Goal: Task Accomplishment & Management: Manage account settings

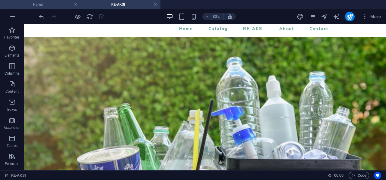
scroll to position [24, 0]
click at [53, 4] on h4 "Home" at bounding box center [40, 4] width 80 height 7
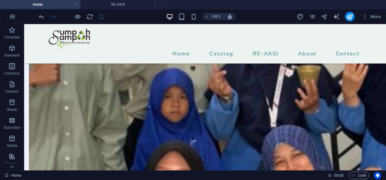
scroll to position [0, 0]
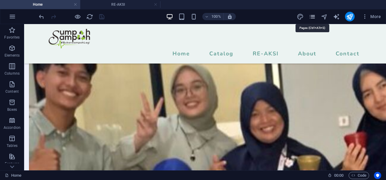
click at [315, 14] on icon "pages" at bounding box center [312, 16] width 7 height 7
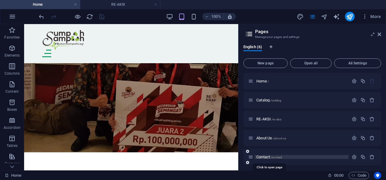
click at [269, 156] on span "Contact /contact" at bounding box center [269, 157] width 26 height 5
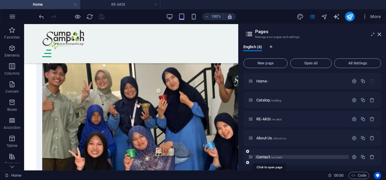
scroll to position [0, 0]
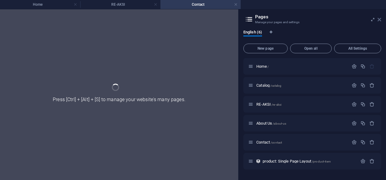
click at [381, 20] on icon at bounding box center [380, 19] width 4 height 5
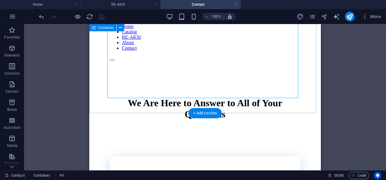
scroll to position [60, 0]
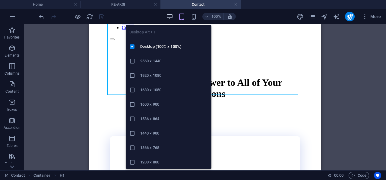
click at [171, 14] on icon "button" at bounding box center [169, 16] width 7 height 7
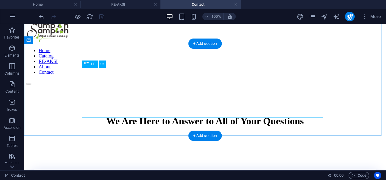
scroll to position [0, 0]
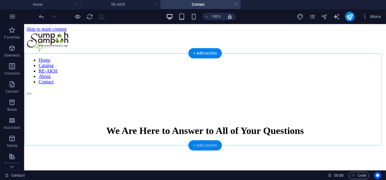
click at [201, 147] on div "+ Add section" at bounding box center [204, 146] width 33 height 10
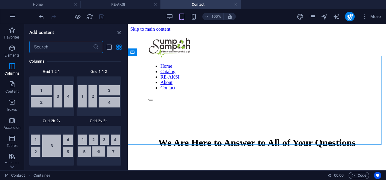
scroll to position [965, 0]
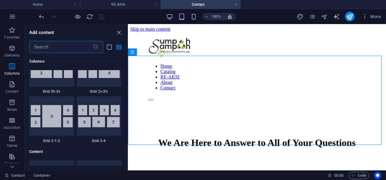
click at [78, 47] on input "text" at bounding box center [61, 47] width 64 height 12
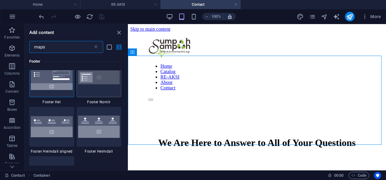
scroll to position [0, 0]
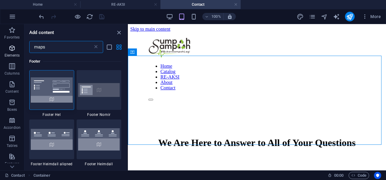
type input "maps"
click at [16, 52] on span "Elements" at bounding box center [12, 52] width 24 height 14
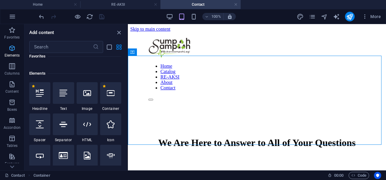
scroll to position [64, 0]
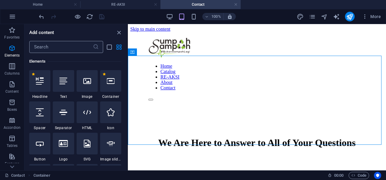
click at [48, 45] on input "text" at bounding box center [61, 47] width 64 height 12
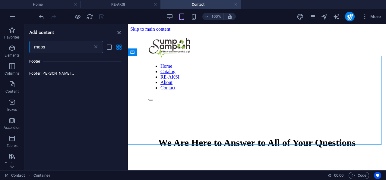
scroll to position [0, 0]
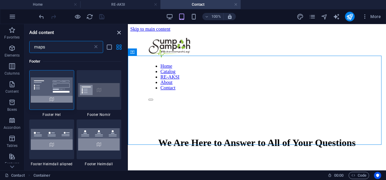
type input "maps"
click at [116, 33] on icon "close panel" at bounding box center [119, 32] width 7 height 7
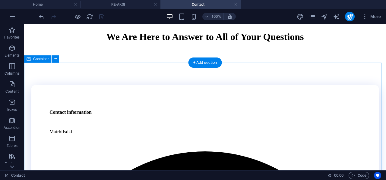
scroll to position [121, 0]
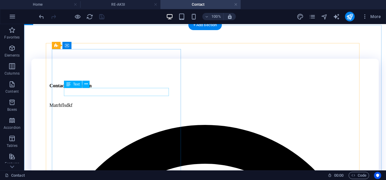
click at [91, 103] on div "Matrhflsdkf" at bounding box center [204, 105] width 311 height 5
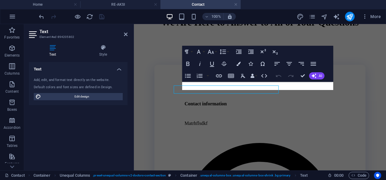
scroll to position [123, 0]
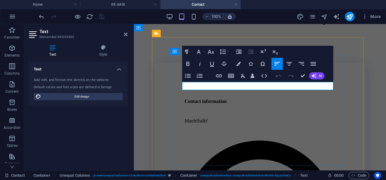
click at [217, 119] on p "Matrhflsdkf" at bounding box center [260, 121] width 151 height 5
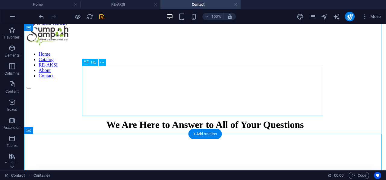
scroll to position [0, 0]
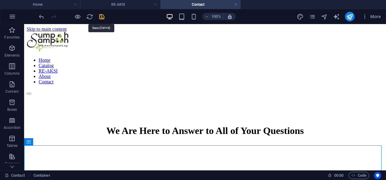
click at [102, 18] on icon "save" at bounding box center [101, 16] width 7 height 7
checkbox input "false"
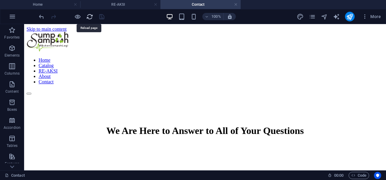
click at [88, 19] on icon "reload" at bounding box center [89, 16] width 7 height 7
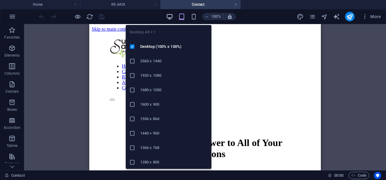
click at [169, 19] on icon "button" at bounding box center [169, 16] width 7 height 7
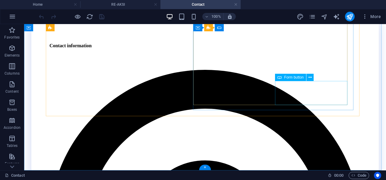
scroll to position [202, 0]
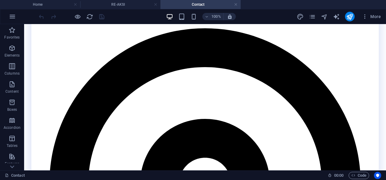
click at [235, 5] on link at bounding box center [236, 5] width 4 height 6
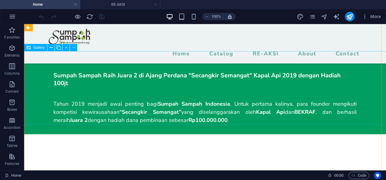
scroll to position [1266, 0]
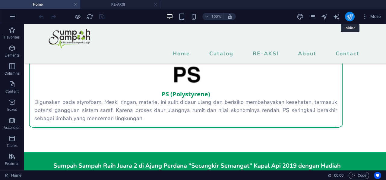
click at [348, 18] on icon "publish" at bounding box center [349, 16] width 7 height 7
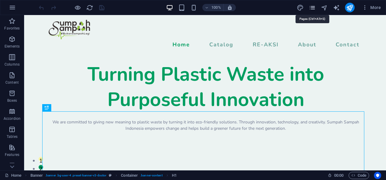
click at [314, 5] on icon "pages" at bounding box center [312, 7] width 7 height 7
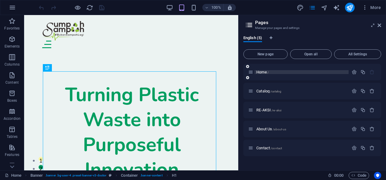
click at [271, 71] on p "Home /" at bounding box center [301, 72] width 90 height 4
click at [262, 72] on span "Home /" at bounding box center [262, 72] width 12 height 5
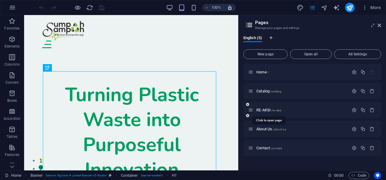
click at [266, 110] on span "RE-AKSI /re-aksi" at bounding box center [268, 110] width 25 height 5
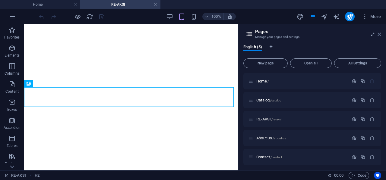
click at [379, 36] on icon at bounding box center [380, 34] width 4 height 5
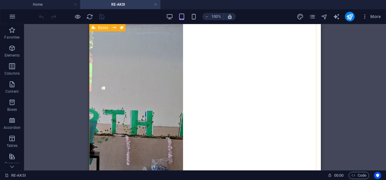
scroll to position [332, 0]
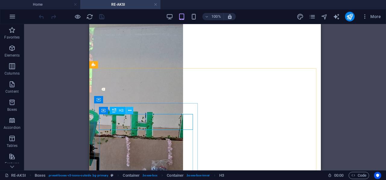
click at [129, 111] on icon at bounding box center [129, 111] width 3 height 6
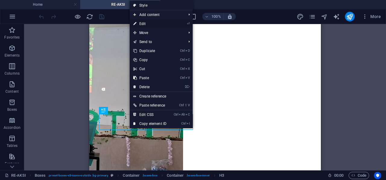
click at [157, 25] on link "⏎ Edit" at bounding box center [150, 23] width 40 height 9
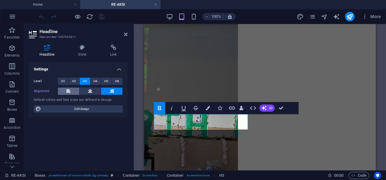
click at [74, 88] on button at bounding box center [68, 91] width 21 height 7
click at [89, 91] on icon at bounding box center [90, 91] width 4 height 7
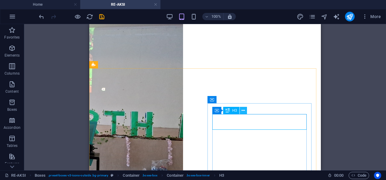
click at [242, 109] on icon at bounding box center [243, 111] width 3 height 6
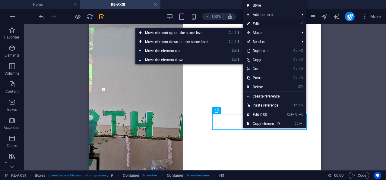
click at [264, 24] on link "⏎ Edit" at bounding box center [263, 23] width 40 height 9
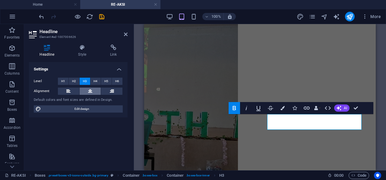
click at [90, 89] on icon at bounding box center [90, 91] width 4 height 7
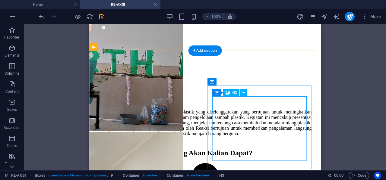
scroll to position [452, 0]
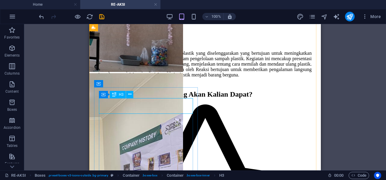
click at [131, 94] on button at bounding box center [129, 94] width 7 height 7
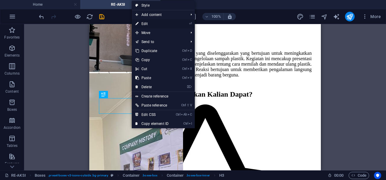
click at [155, 22] on link "⏎ Edit" at bounding box center [152, 23] width 40 height 9
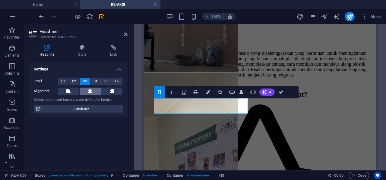
click at [92, 88] on button at bounding box center [90, 91] width 21 height 7
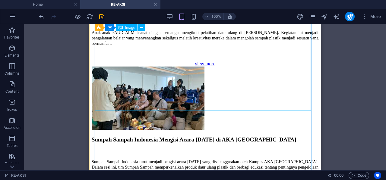
scroll to position [1635, 0]
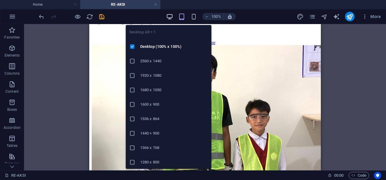
click at [172, 17] on icon "button" at bounding box center [169, 16] width 7 height 7
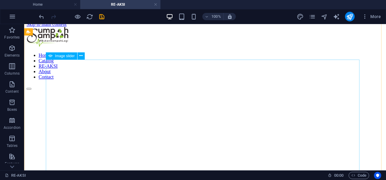
scroll to position [0, 0]
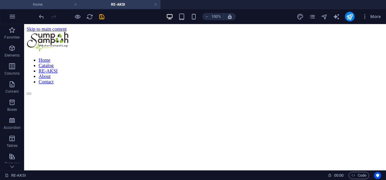
click at [60, 6] on h4 "Home" at bounding box center [40, 4] width 80 height 7
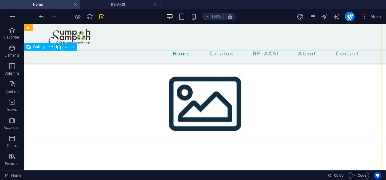
scroll to position [1556, 0]
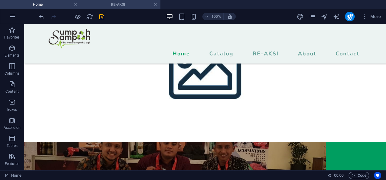
click at [117, 1] on h4 "RE-AKSI" at bounding box center [120, 4] width 80 height 7
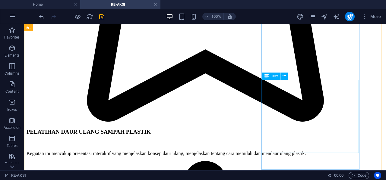
scroll to position [724, 0]
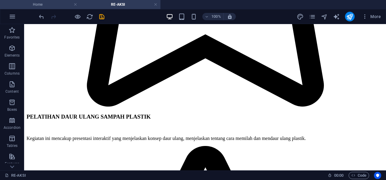
click at [58, 2] on h4 "Home" at bounding box center [40, 4] width 80 height 7
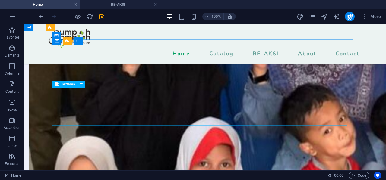
scroll to position [2159, 0]
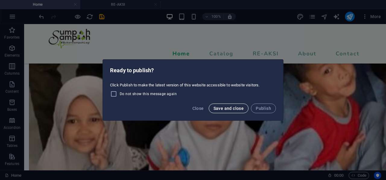
click at [229, 107] on span "Save and close" at bounding box center [229, 108] width 30 height 5
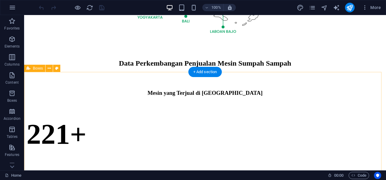
scroll to position [392, 0]
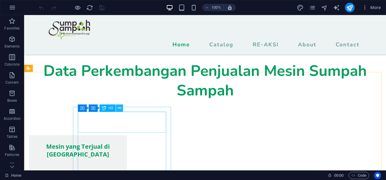
click at [117, 108] on button at bounding box center [119, 108] width 7 height 7
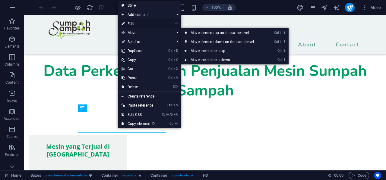
click at [135, 21] on link "⏎ Edit" at bounding box center [138, 23] width 40 height 9
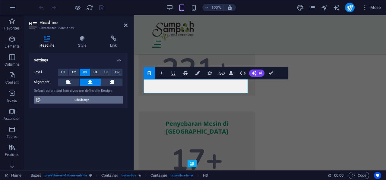
scroll to position [336, 0]
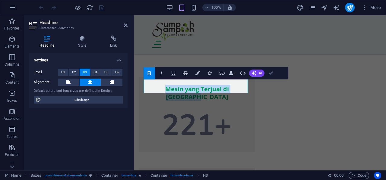
drag, startPoint x: 273, startPoint y: 74, endPoint x: 146, endPoint y: 88, distance: 128.4
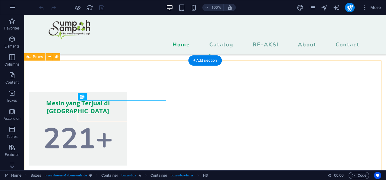
scroll to position [457, 0]
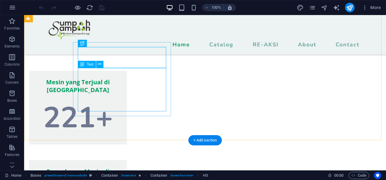
click at [122, 97] on div "221+" at bounding box center [78, 118] width 88 height 43
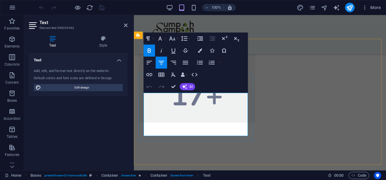
scroll to position [337, 0]
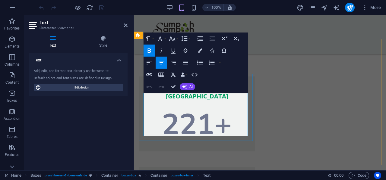
click at [209, 118] on strong "221+" at bounding box center [197, 125] width 70 height 40
click at [207, 117] on strong "221+" at bounding box center [197, 125] width 70 height 40
click at [212, 119] on strong "221+" at bounding box center [197, 125] width 70 height 40
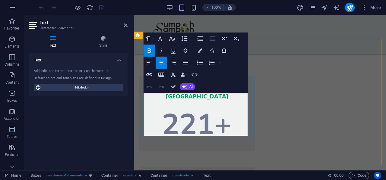
click at [191, 114] on strong "221+" at bounding box center [197, 125] width 70 height 40
click at [208, 112] on strong "221+" at bounding box center [197, 125] width 70 height 40
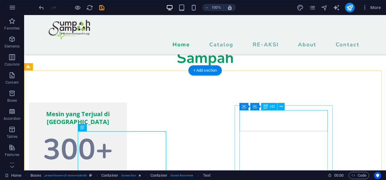
scroll to position [393, 0]
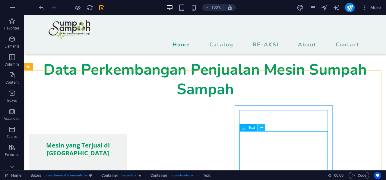
click at [261, 131] on icon at bounding box center [261, 128] width 3 height 6
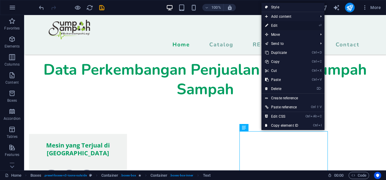
drag, startPoint x: 279, startPoint y: 28, endPoint x: 132, endPoint y: 78, distance: 155.3
click at [279, 28] on link "⏎ Edit" at bounding box center [281, 25] width 40 height 9
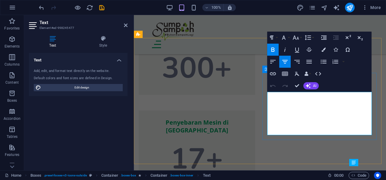
scroll to position [337, 0]
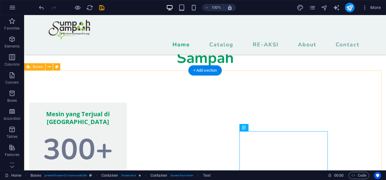
scroll to position [393, 0]
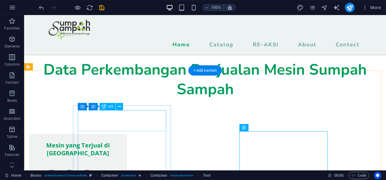
click at [115, 139] on div "Mesin yang Terjual di [GEOGRAPHIC_DATA]" at bounding box center [78, 149] width 88 height 21
click at [121, 139] on div "Mesin yang Terjual di [GEOGRAPHIC_DATA]" at bounding box center [78, 149] width 88 height 21
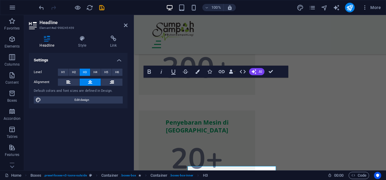
scroll to position [337, 0]
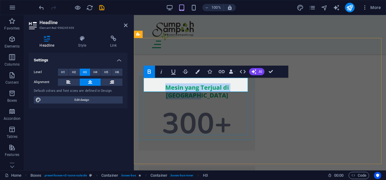
click at [183, 85] on strong "Mesin yang Terjual di [GEOGRAPHIC_DATA]" at bounding box center [197, 92] width 64 height 16
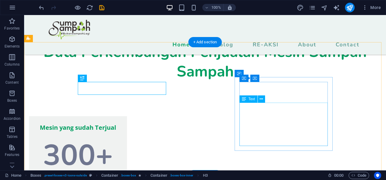
scroll to position [428, 0]
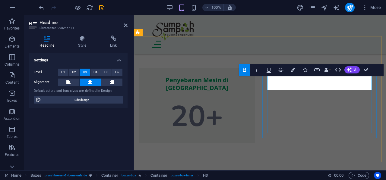
scroll to position [339, 0]
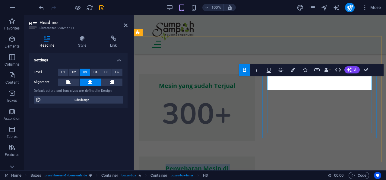
click at [229, 165] on strong "Penyebaran Mesin di [GEOGRAPHIC_DATA]" at bounding box center [197, 173] width 63 height 16
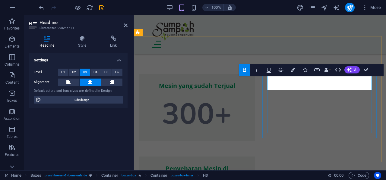
click at [229, 165] on strong "Penyebaran Mesin di [GEOGRAPHIC_DATA]" at bounding box center [197, 173] width 63 height 16
click at [228, 165] on strong "Sebaran Mesin di [GEOGRAPHIC_DATA]" at bounding box center [197, 173] width 62 height 16
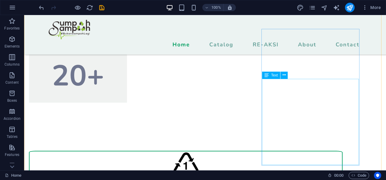
scroll to position [701, 0]
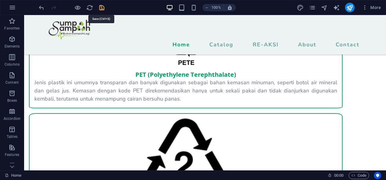
click at [101, 8] on icon "save" at bounding box center [101, 7] width 7 height 7
checkbox input "false"
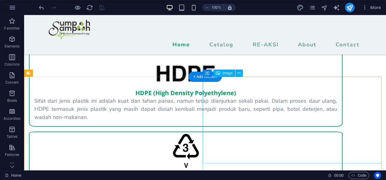
scroll to position [942, 0]
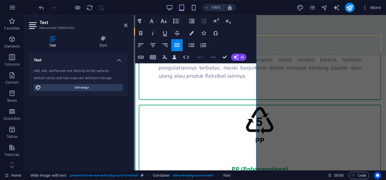
drag, startPoint x: 180, startPoint y: 123, endPoint x: 212, endPoint y: 154, distance: 44.4
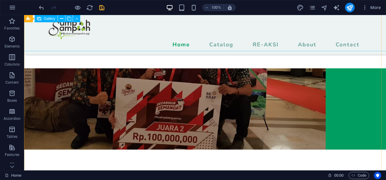
scroll to position [1477, 0]
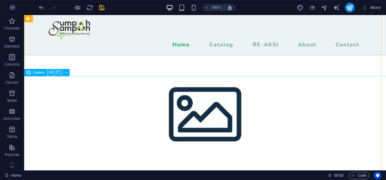
click at [49, 73] on button at bounding box center [50, 72] width 7 height 7
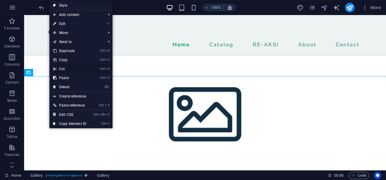
click at [71, 67] on link "Ctrl X Cut" at bounding box center [69, 69] width 40 height 9
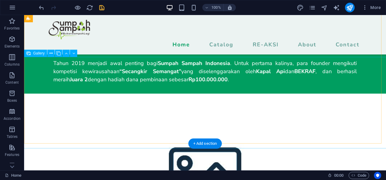
scroll to position [1386, 0]
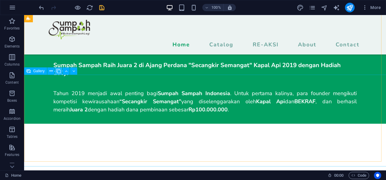
click at [58, 70] on icon at bounding box center [58, 71] width 4 height 6
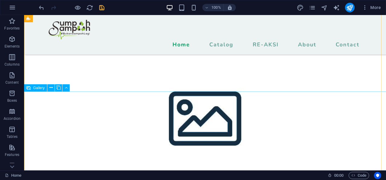
scroll to position [1477, 0]
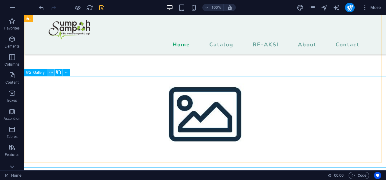
click at [51, 71] on icon at bounding box center [50, 72] width 3 height 6
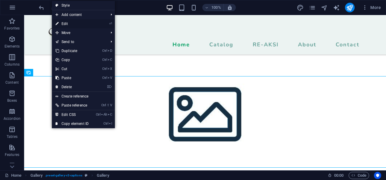
click at [63, 26] on link "⏎ Edit" at bounding box center [72, 23] width 40 height 9
select select "4"
select select "px"
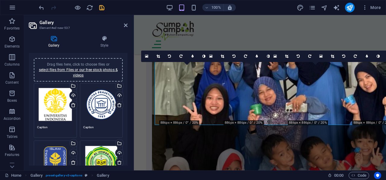
scroll to position [0, 0]
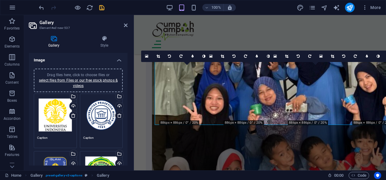
click at [68, 97] on div "Select files from the file manager, stock photos, or upload file(s)" at bounding box center [48, 97] width 39 height 23
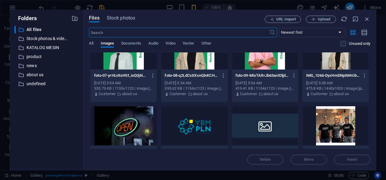
scroll to position [121, 0]
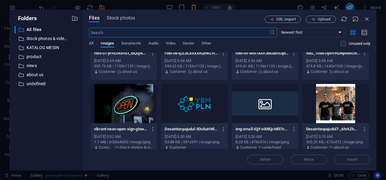
click at [182, 102] on div at bounding box center [194, 103] width 66 height 39
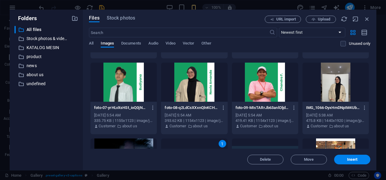
scroll to position [60, 0]
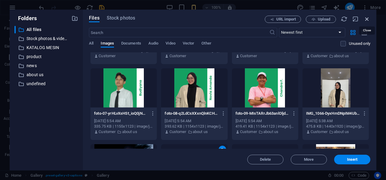
drag, startPoint x: 367, startPoint y: 20, endPoint x: 113, endPoint y: 97, distance: 265.2
click at [367, 20] on icon "button" at bounding box center [367, 19] width 7 height 7
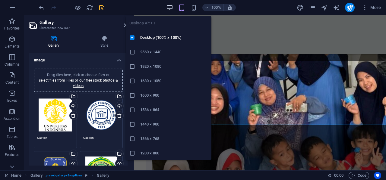
click at [171, 5] on icon "button" at bounding box center [169, 7] width 7 height 7
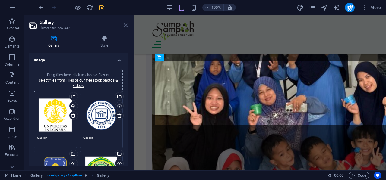
click at [125, 26] on icon at bounding box center [126, 25] width 4 height 5
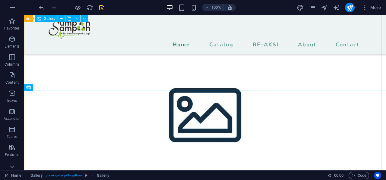
scroll to position [1416, 0]
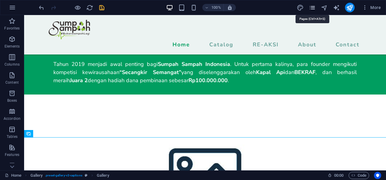
click at [315, 7] on icon "pages" at bounding box center [312, 7] width 7 height 7
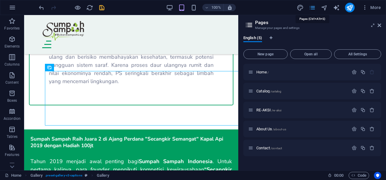
scroll to position [1909, 0]
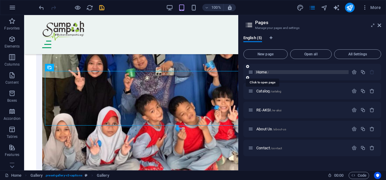
click at [263, 72] on span "Home /" at bounding box center [262, 72] width 12 height 5
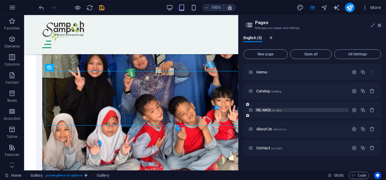
click at [261, 111] on span "RE-AKSI /re-aksi" at bounding box center [268, 110] width 25 height 5
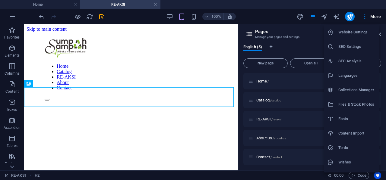
scroll to position [300, 0]
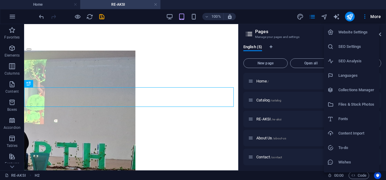
click at [57, 6] on div at bounding box center [193, 90] width 386 height 180
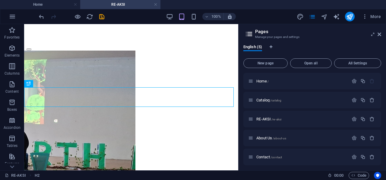
click at [381, 35] on aside "Pages Manage your pages and settings English (5) New page Open all All Settings…" at bounding box center [312, 97] width 148 height 147
click at [378, 34] on icon at bounding box center [380, 34] width 4 height 5
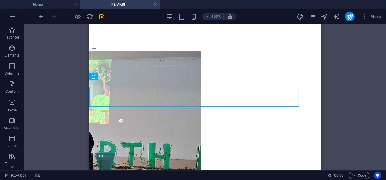
scroll to position [300, 0]
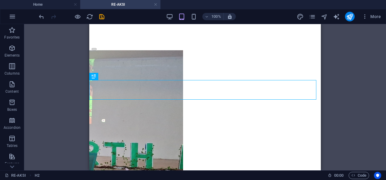
click at [174, 15] on div "100%" at bounding box center [201, 17] width 70 height 10
click at [165, 18] on div "100% More" at bounding box center [211, 17] width 346 height 10
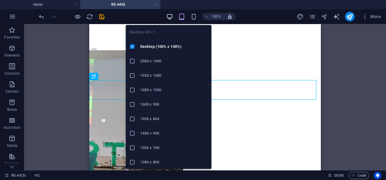
click at [169, 15] on icon "button" at bounding box center [169, 16] width 7 height 7
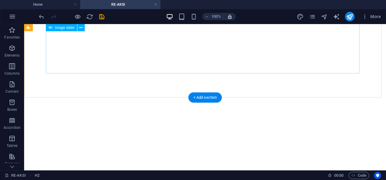
scroll to position [147, 0]
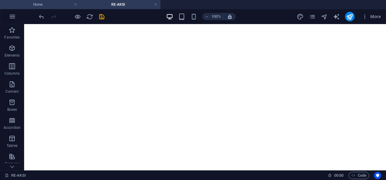
click at [48, 5] on h4 "Home" at bounding box center [40, 4] width 80 height 7
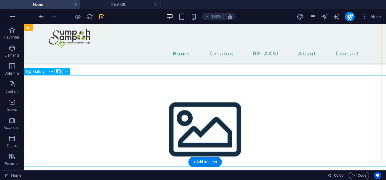
scroll to position [1487, 0]
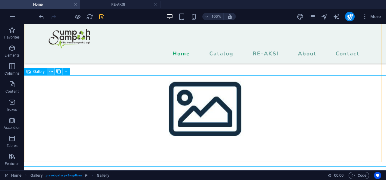
click at [49, 73] on button at bounding box center [50, 71] width 7 height 7
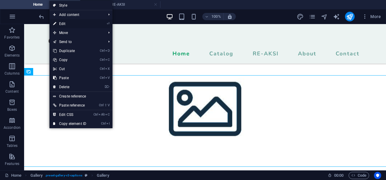
click at [71, 21] on link "⏎ Edit" at bounding box center [69, 23] width 40 height 9
select select "4"
select select "px"
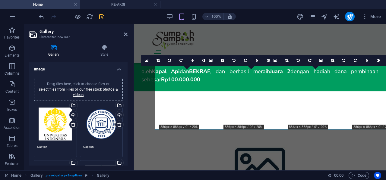
scroll to position [1849, 0]
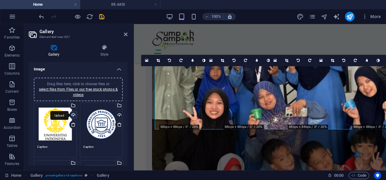
click at [73, 113] on div "Upload" at bounding box center [72, 115] width 9 height 9
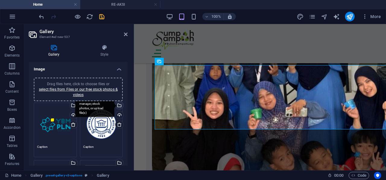
click at [114, 108] on div "Select files from the file manager, stock photos, or upload file(s)" at bounding box center [94, 106] width 39 height 23
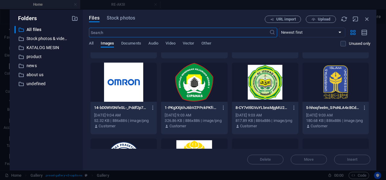
scroll to position [1206, 0]
click at [117, 84] on div at bounding box center [123, 81] width 66 height 39
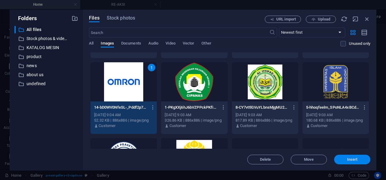
click at [353, 161] on span "Insert" at bounding box center [352, 160] width 11 height 4
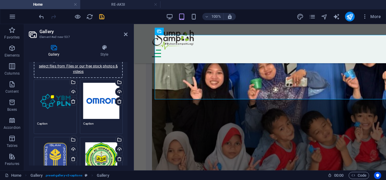
scroll to position [30, 0]
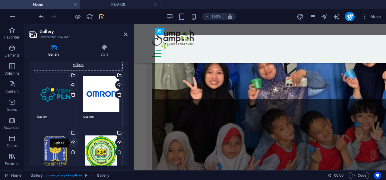
click at [73, 143] on div "Upload" at bounding box center [72, 143] width 9 height 9
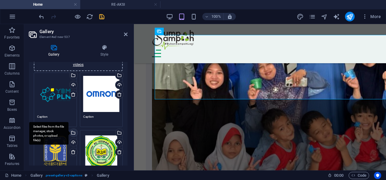
click at [73, 134] on div "Select files from the file manager, stock photos, or upload file(s)" at bounding box center [72, 133] width 9 height 9
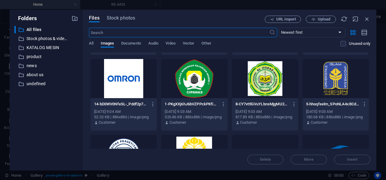
scroll to position [1206, 0]
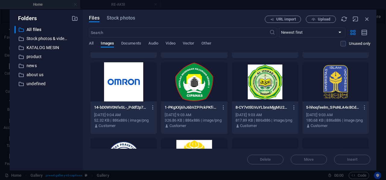
click at [203, 84] on div at bounding box center [194, 81] width 66 height 39
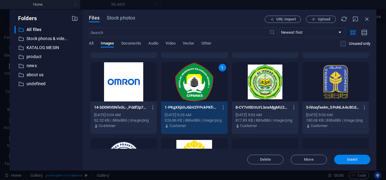
click at [338, 159] on span "Insert" at bounding box center [352, 160] width 31 height 4
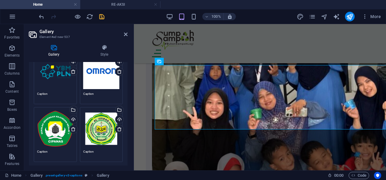
scroll to position [60, 0]
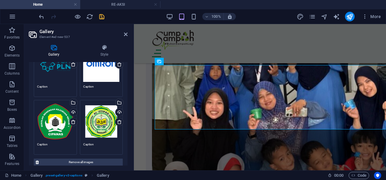
click at [114, 103] on div "Select files from the file manager, stock photos, or upload file(s)" at bounding box center [94, 103] width 39 height 23
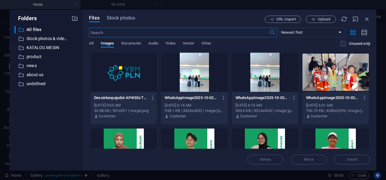
scroll to position [3172, 0]
click at [131, 16] on span "Stock photos" at bounding box center [121, 17] width 28 height 7
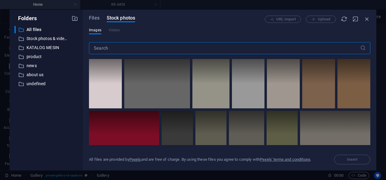
click at [120, 49] on input "text" at bounding box center [224, 48] width 271 height 12
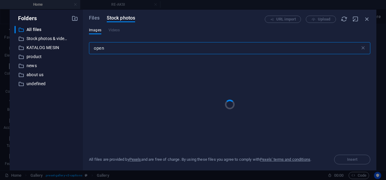
type input "open"
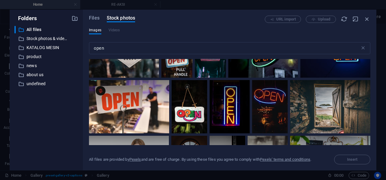
scroll to position [30, 0]
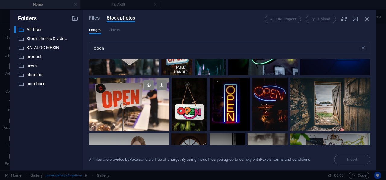
click at [124, 115] on div at bounding box center [129, 104] width 80 height 53
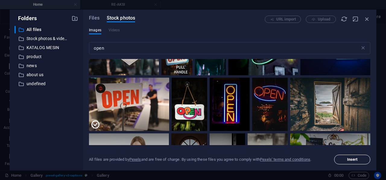
click at [369, 160] on button "Insert" at bounding box center [352, 160] width 36 height 10
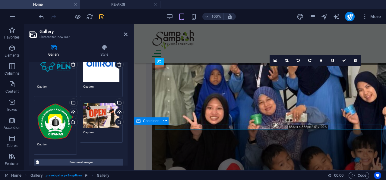
scroll to position [1849, 0]
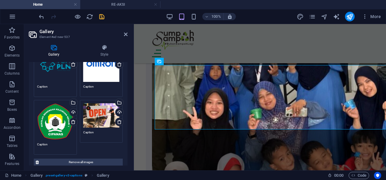
click at [123, 33] on h2 "Gallery" at bounding box center [84, 31] width 88 height 5
click at [127, 35] on icon at bounding box center [126, 34] width 4 height 5
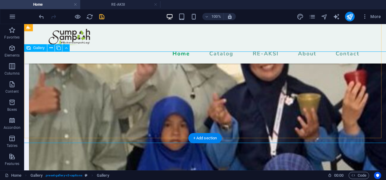
select select "4"
select select "px"
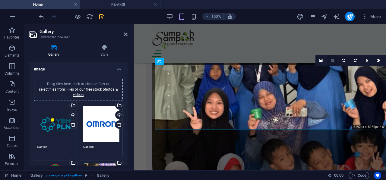
click at [331, 62] on icon at bounding box center [332, 61] width 3 height 4
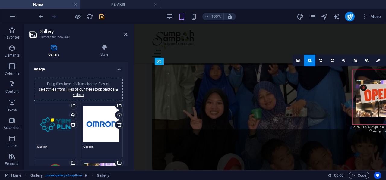
drag, startPoint x: 373, startPoint y: 97, endPoint x: 372, endPoint y: 107, distance: 10.6
click at [373, 108] on div at bounding box center [383, 99] width 55 height 36
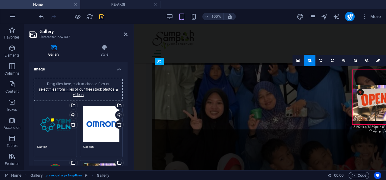
click at [372, 104] on div at bounding box center [380, 103] width 55 height 36
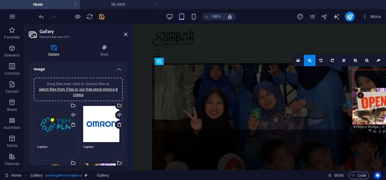
click at [372, 104] on div at bounding box center [380, 106] width 55 height 36
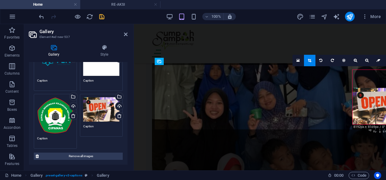
scroll to position [60, 0]
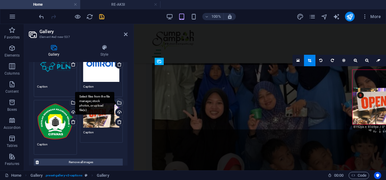
click at [114, 102] on div "Select files from the file manager, stock photos, or upload file(s)" at bounding box center [94, 103] width 39 height 23
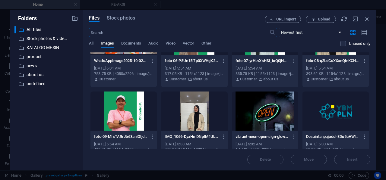
scroll to position [121, 0]
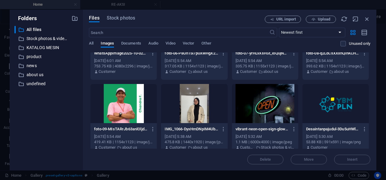
click at [273, 102] on div at bounding box center [265, 103] width 66 height 39
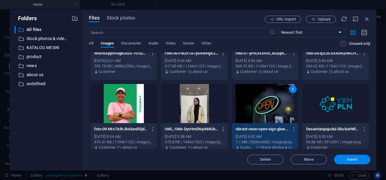
click at [343, 157] on button "Insert" at bounding box center [352, 160] width 36 height 10
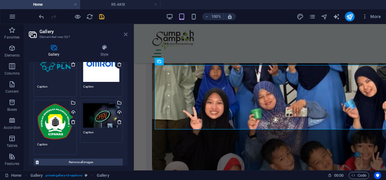
click at [127, 36] on icon at bounding box center [126, 34] width 4 height 5
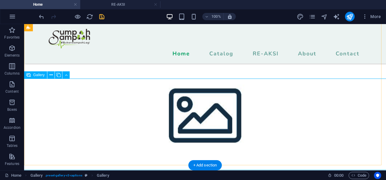
scroll to position [1510, 0]
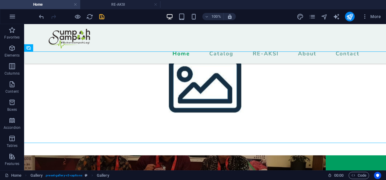
click at [99, 18] on icon "save" at bounding box center [101, 16] width 7 height 7
checkbox input "false"
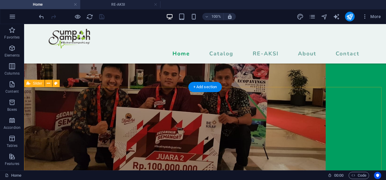
scroll to position [1571, 0]
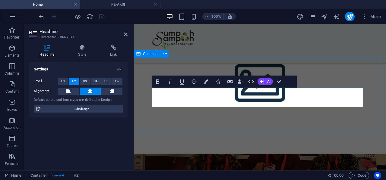
scroll to position [1916, 0]
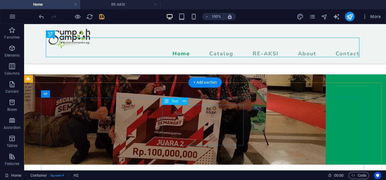
scroll to position [1652, 0]
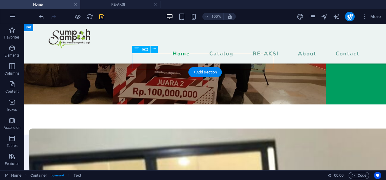
drag, startPoint x: 237, startPoint y: 55, endPoint x: 128, endPoint y: 55, distance: 108.9
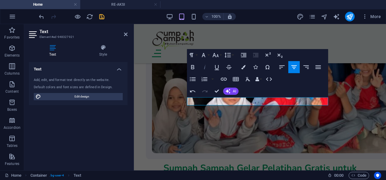
click at [204, 66] on icon "button" at bounding box center [204, 67] width 7 height 7
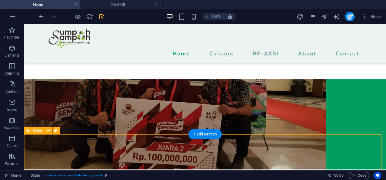
scroll to position [1581, 0]
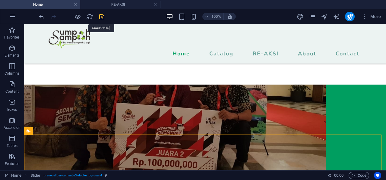
click at [100, 15] on icon "save" at bounding box center [101, 16] width 7 height 7
checkbox input "false"
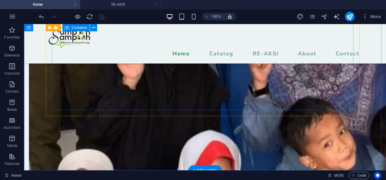
scroll to position [2044, 0]
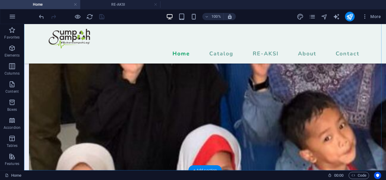
click at [202, 168] on div "+ Add section" at bounding box center [204, 171] width 33 height 10
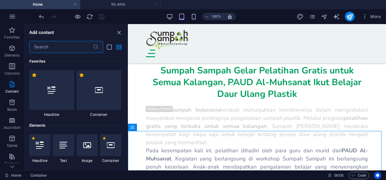
click at [51, 45] on input "text" at bounding box center [61, 47] width 64 height 12
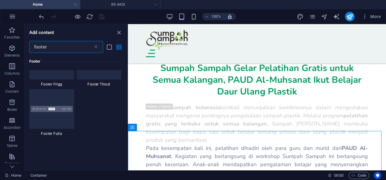
scroll to position [297, 0]
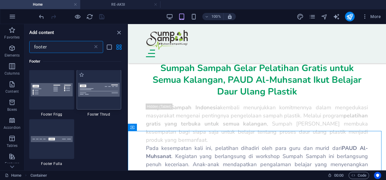
type input "footer"
click at [93, 99] on div at bounding box center [99, 90] width 45 height 40
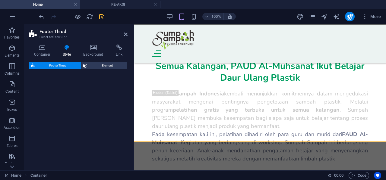
select select "rem"
select select "preset-footer-thrud-v3-default"
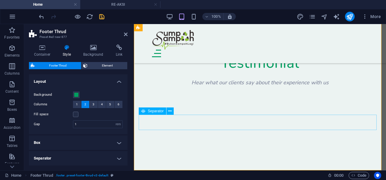
scroll to position [2510, 0]
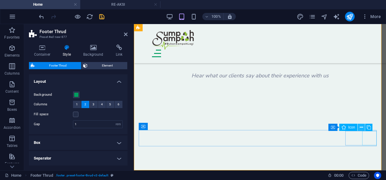
click at [364, 126] on button at bounding box center [361, 127] width 7 height 7
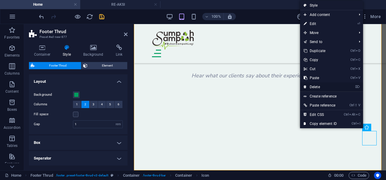
click at [316, 85] on link "⌦ Delete" at bounding box center [320, 87] width 40 height 9
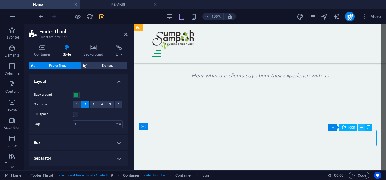
click at [363, 129] on icon at bounding box center [361, 128] width 3 height 6
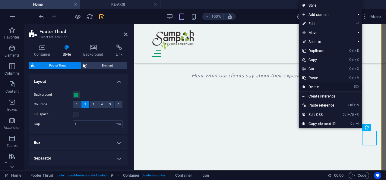
drag, startPoint x: 326, startPoint y: 88, endPoint x: 192, endPoint y: 65, distance: 136.2
click at [326, 88] on link "⌦ Delete" at bounding box center [319, 87] width 40 height 9
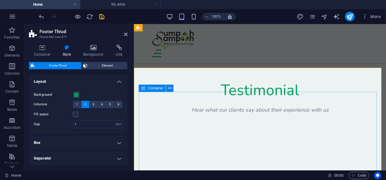
scroll to position [2450, 0]
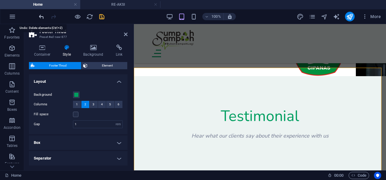
click at [40, 17] on icon "undo" at bounding box center [41, 16] width 7 height 7
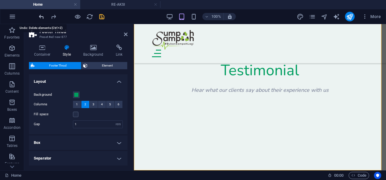
scroll to position [2510, 0]
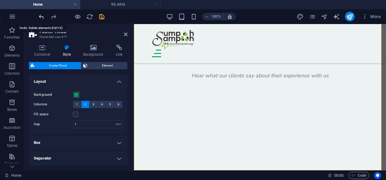
click at [40, 17] on icon "undo" at bounding box center [41, 16] width 7 height 7
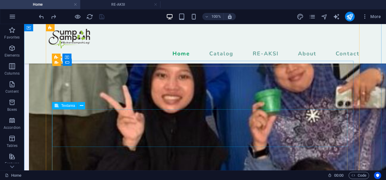
scroll to position [2044, 0]
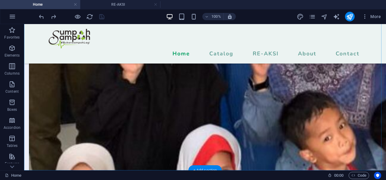
click at [202, 170] on div "+ Add section" at bounding box center [204, 171] width 33 height 10
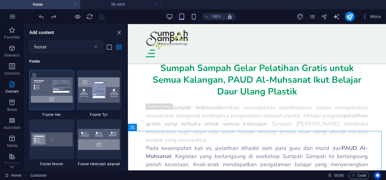
click at [58, 94] on img at bounding box center [52, 90] width 42 height 25
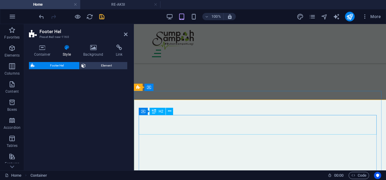
select select "%"
select select "rem"
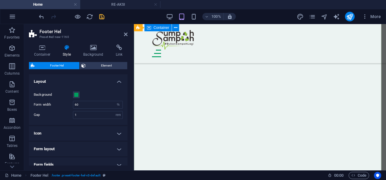
scroll to position [2519, 0]
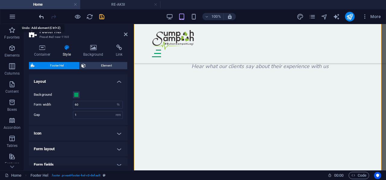
click at [40, 18] on icon "undo" at bounding box center [41, 16] width 7 height 7
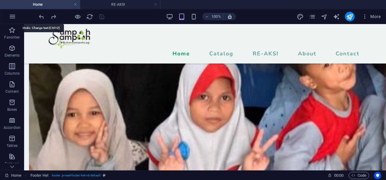
scroll to position [2044, 0]
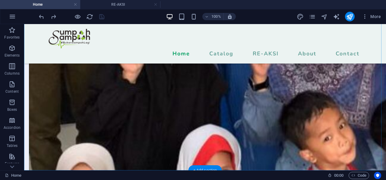
click at [207, 168] on div "+ Add section" at bounding box center [204, 171] width 33 height 10
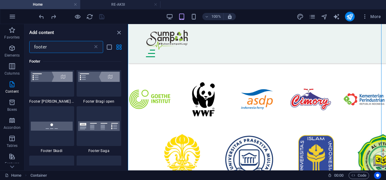
scroll to position [181, 0]
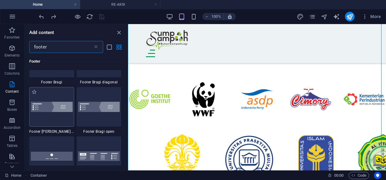
click at [49, 109] on img at bounding box center [52, 107] width 42 height 10
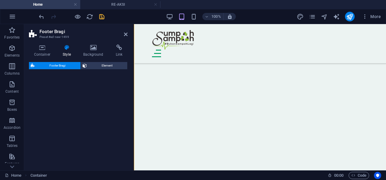
select select "%"
select select "rem"
select select "px"
select select "rem"
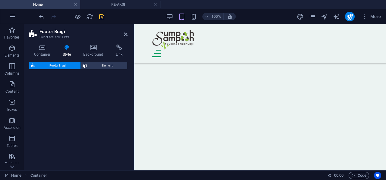
select select "rem"
select select "preset-footer-bragi-v3-triangle"
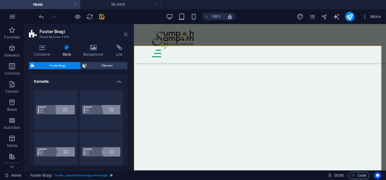
scroll to position [2472, 0]
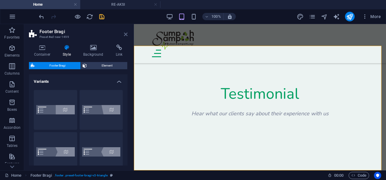
click at [125, 34] on icon at bounding box center [126, 34] width 4 height 5
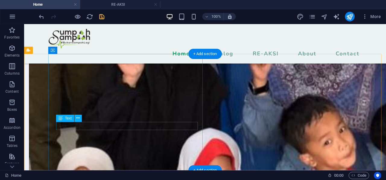
scroll to position [2160, 0]
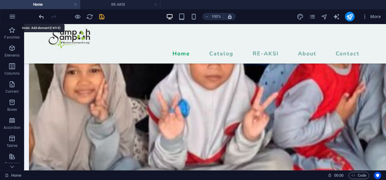
click at [44, 16] on icon "undo" at bounding box center [41, 16] width 7 height 7
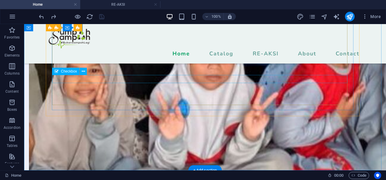
scroll to position [2044, 0]
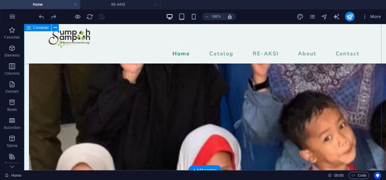
click at [207, 166] on div "+ Add section" at bounding box center [204, 171] width 33 height 10
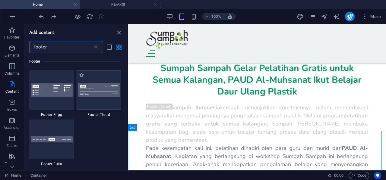
scroll to position [302, 0]
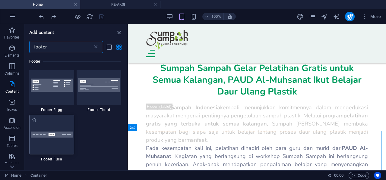
click at [58, 145] on div at bounding box center [51, 135] width 45 height 40
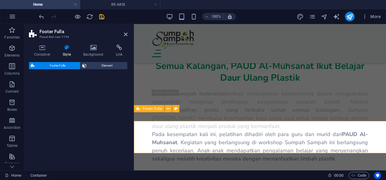
scroll to position [2405, 0]
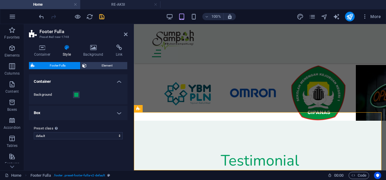
click at [128, 35] on aside "Footer Fulla Preset #ed-new-1748 Container Style Background Link Size Height De…" at bounding box center [79, 97] width 110 height 147
click at [125, 35] on icon at bounding box center [126, 34] width 4 height 5
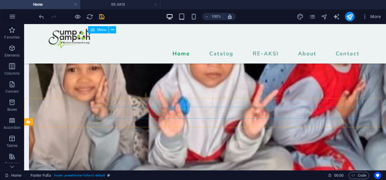
scroll to position [2089, 0]
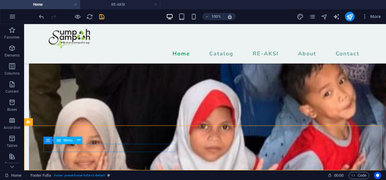
click at [63, 141] on div "Menu" at bounding box center [64, 140] width 21 height 7
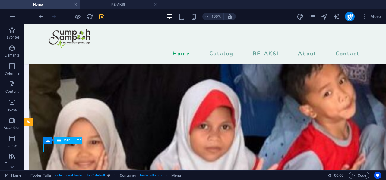
click at [63, 141] on div "Menu" at bounding box center [64, 140] width 21 height 7
click at [78, 141] on icon at bounding box center [78, 140] width 3 height 6
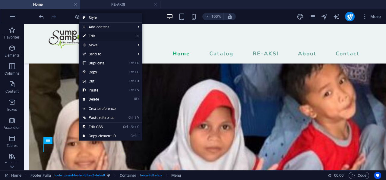
click at [104, 37] on link "⏎ Edit" at bounding box center [99, 36] width 40 height 9
select select
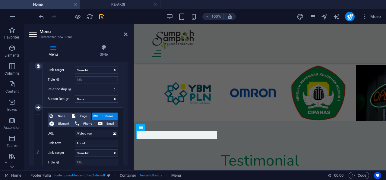
scroll to position [121, 0]
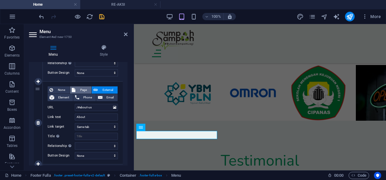
click at [85, 91] on span "Page" at bounding box center [83, 90] width 12 height 7
select select
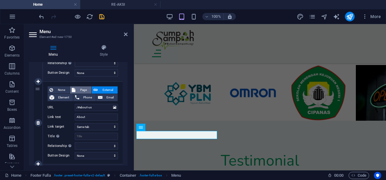
select select
click at [112, 106] on select "Home Catalog RE-AKSI About Us Contact" at bounding box center [96, 107] width 43 height 7
select select "1"
click at [75, 104] on select "Home Catalog RE-AKSI About Us Contact" at bounding box center [96, 107] width 43 height 7
select select
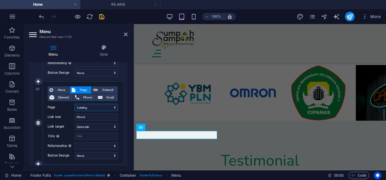
select select
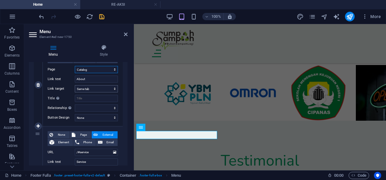
scroll to position [181, 0]
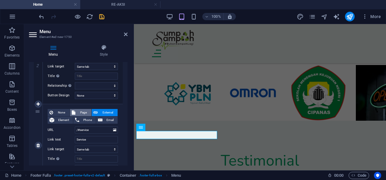
click at [82, 111] on span "Page" at bounding box center [83, 112] width 12 height 7
select select
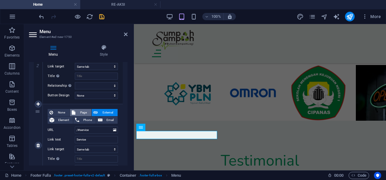
select select
click at [90, 139] on input "Service" at bounding box center [96, 139] width 43 height 7
click at [93, 132] on select "Home Catalog RE-AKSI About Us Contact" at bounding box center [96, 130] width 43 height 7
select select "2"
click at [75, 127] on select "Home Catalog RE-AKSI About Us Contact" at bounding box center [96, 130] width 43 height 7
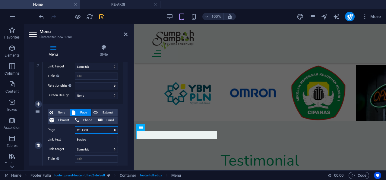
select select
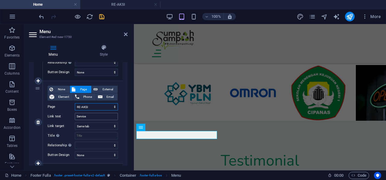
scroll to position [211, 0]
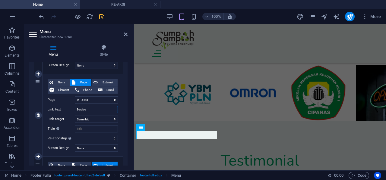
drag, startPoint x: 89, startPoint y: 110, endPoint x: 61, endPoint y: 110, distance: 28.4
click at [61, 110] on div "Link text Service" at bounding box center [83, 109] width 70 height 7
select select
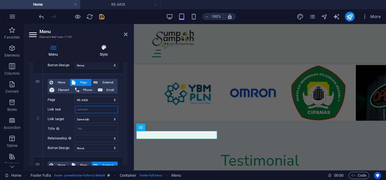
select select
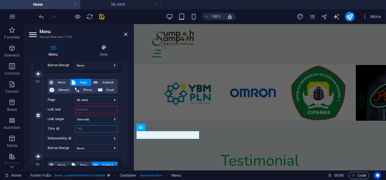
select select
type input "RE-AKSI"
select select
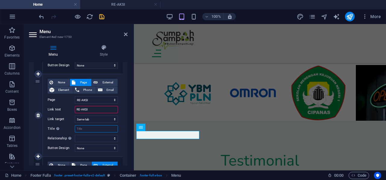
click at [98, 125] on input "Title Additional link description, should not be the same as the link text. The…" at bounding box center [96, 128] width 43 height 7
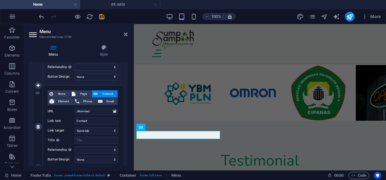
scroll to position [302, 0]
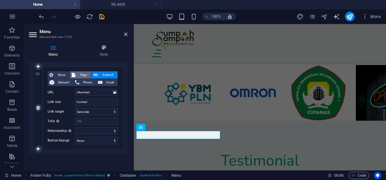
click at [78, 74] on span "Page" at bounding box center [83, 74] width 12 height 7
select select
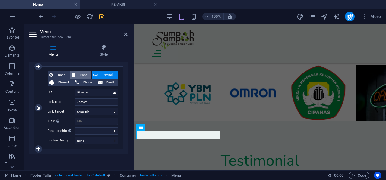
select select
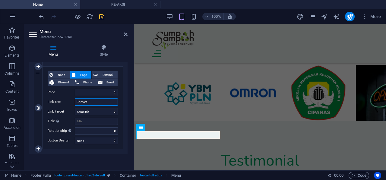
click at [89, 102] on input "Contact" at bounding box center [96, 102] width 43 height 7
click at [95, 93] on select "Home Catalog RE-AKSI About Us Contact" at bounding box center [96, 92] width 43 height 7
select select "3"
click at [75, 89] on select "Home Catalog RE-AKSI About Us Contact" at bounding box center [96, 92] width 43 height 7
select select
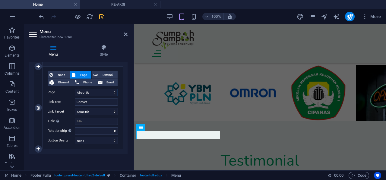
select select
click at [90, 103] on input "Contact" at bounding box center [96, 102] width 43 height 7
click at [95, 118] on input "Title Additional link description, should not be the same as the link text. The…" at bounding box center [96, 121] width 43 height 7
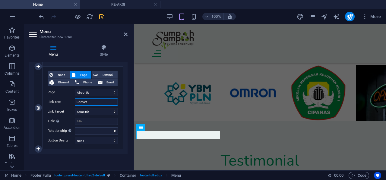
click at [93, 103] on input "Contact" at bounding box center [96, 102] width 43 height 7
select select
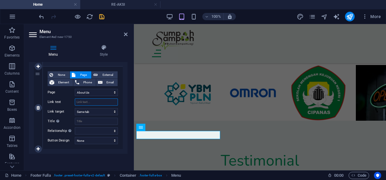
select select
type input "About Us"
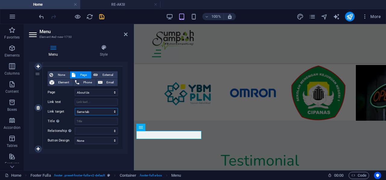
select select
click at [98, 112] on select "New tab Same tab Overlay" at bounding box center [96, 111] width 43 height 7
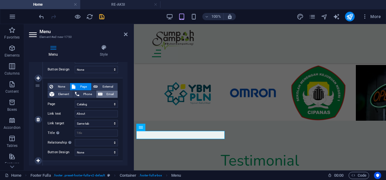
scroll to position [121, 0]
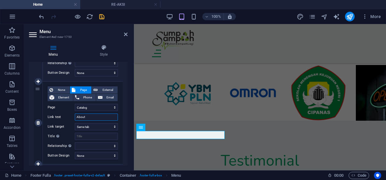
click at [91, 116] on input "About" at bounding box center [96, 117] width 43 height 7
select select
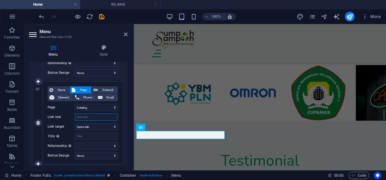
select select
type input "Catalog"
select select
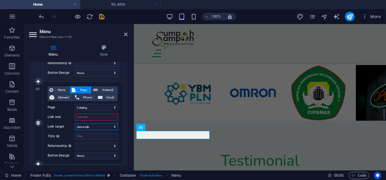
select select
click at [87, 128] on select "New tab Same tab Overlay" at bounding box center [96, 126] width 43 height 7
click at [97, 118] on input "Catalog" at bounding box center [96, 117] width 43 height 7
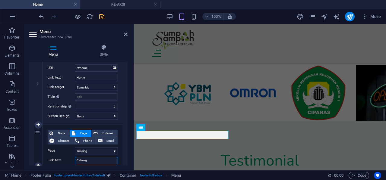
scroll to position [30, 0]
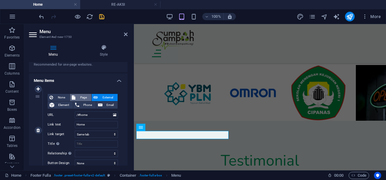
click at [84, 97] on span "Page" at bounding box center [83, 97] width 12 height 7
select select
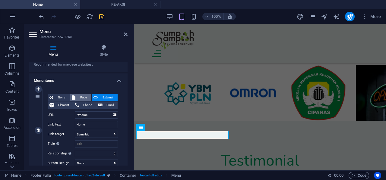
select select
click at [95, 116] on select "Home Catalog RE-AKSI About Us Contact" at bounding box center [96, 115] width 43 height 7
select select "0"
click at [75, 112] on select "Home Catalog RE-AKSI About Us Contact" at bounding box center [96, 115] width 43 height 7
select select
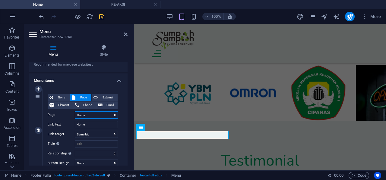
select select
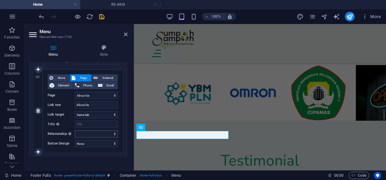
scroll to position [302, 0]
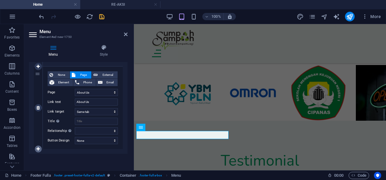
click at [39, 150] on icon at bounding box center [37, 149] width 3 height 4
select select
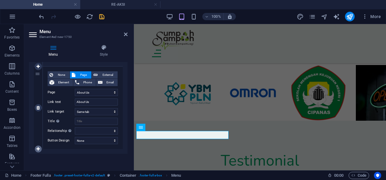
select select
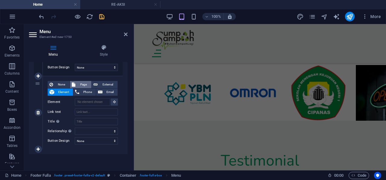
scroll to position [2374, 0]
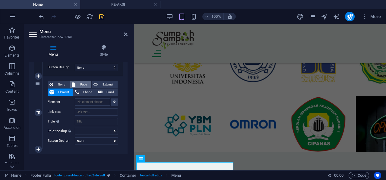
click at [84, 83] on span "Page" at bounding box center [83, 84] width 12 height 7
select select
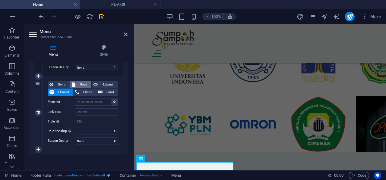
select select
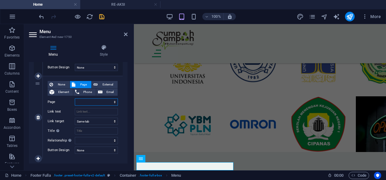
click at [92, 102] on select "Home Catalog RE-AKSI About Us Contact" at bounding box center [96, 102] width 43 height 7
select select "4"
click at [75, 99] on select "Home Catalog RE-AKSI About Us Contact" at bounding box center [96, 102] width 43 height 7
select select
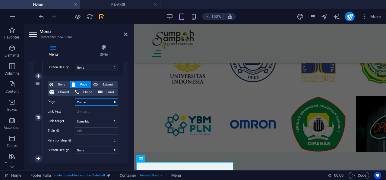
select select
click at [89, 111] on input "Link text" at bounding box center [96, 111] width 43 height 7
select select
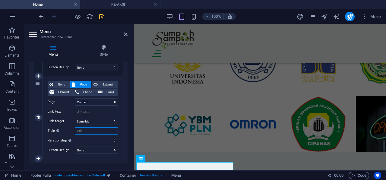
select select
type input "Contact"
select select
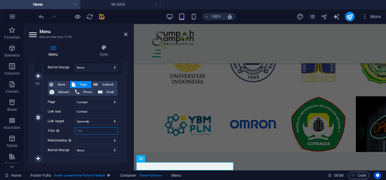
click at [87, 128] on input "Title Additional link description, should not be the same as the link text. The…" at bounding box center [96, 131] width 43 height 7
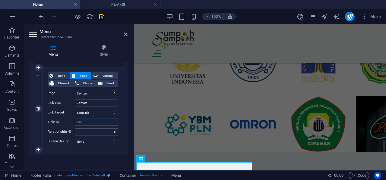
scroll to position [384, 0]
click at [126, 33] on icon at bounding box center [126, 34] width 4 height 5
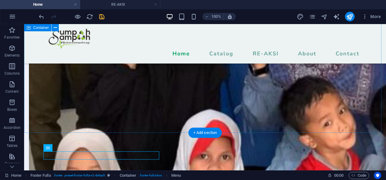
scroll to position [2089, 0]
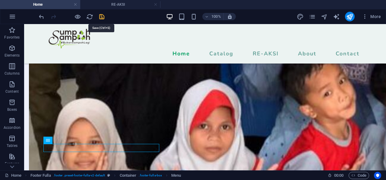
click at [100, 18] on icon "save" at bounding box center [101, 16] width 7 height 7
checkbox input "false"
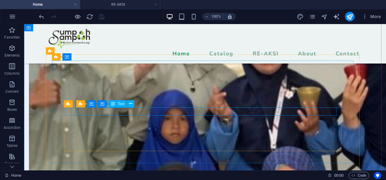
scroll to position [1847, 0]
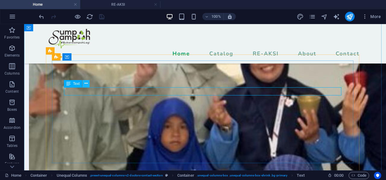
click at [85, 84] on icon at bounding box center [85, 84] width 3 height 6
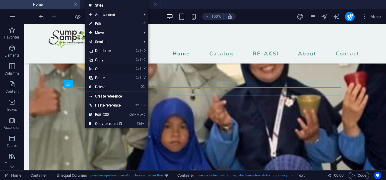
click at [96, 66] on link "Ctrl X Cut" at bounding box center [105, 69] width 40 height 9
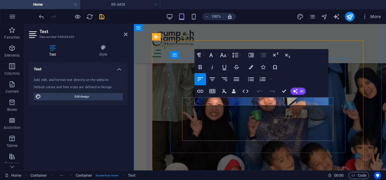
scroll to position [2158, 0]
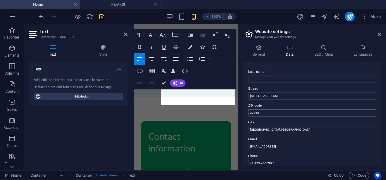
scroll to position [60, 0]
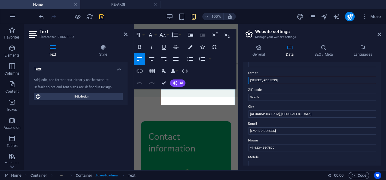
click at [278, 81] on input "[STREET_ADDRESS]" at bounding box center [312, 80] width 128 height 7
type input "R"
type input "[PERSON_NAME], [PERSON_NAME]. H No. AI-20"
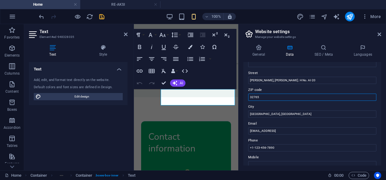
click at [262, 95] on input "32765" at bounding box center [312, 97] width 128 height 7
type input "16810"
click at [267, 115] on input "[GEOGRAPHIC_DATA], [GEOGRAPHIC_DATA]" at bounding box center [312, 114] width 128 height 7
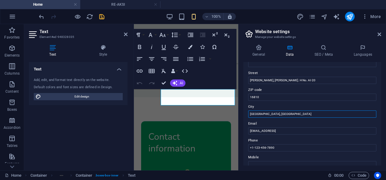
click at [267, 115] on input "[GEOGRAPHIC_DATA], [GEOGRAPHIC_DATA]" at bounding box center [312, 114] width 128 height 7
type input "Pasir Mukti, CIteureup, [GEOGRAPHIC_DATA]"
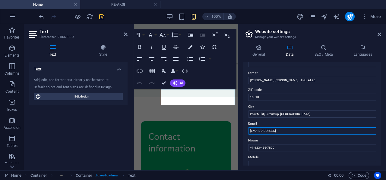
click at [283, 131] on input "[EMAIL_ADDRESS]" at bounding box center [312, 131] width 128 height 7
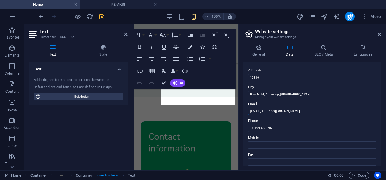
scroll to position [80, 0]
type input "[EMAIL_ADDRESS][DOMAIN_NAME]"
click at [279, 128] on input "+1-123-456-7890" at bounding box center [312, 128] width 128 height 7
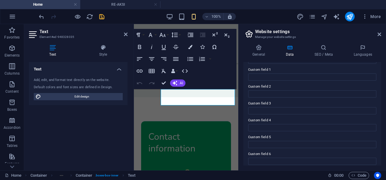
scroll to position [186, 0]
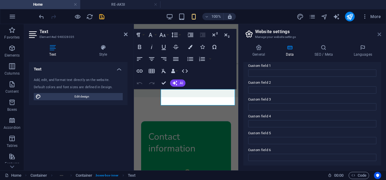
type input "[PHONE_NUMBER]"
click at [379, 34] on icon at bounding box center [380, 34] width 4 height 5
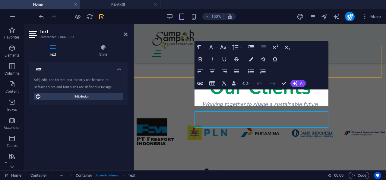
scroll to position [2166, 0]
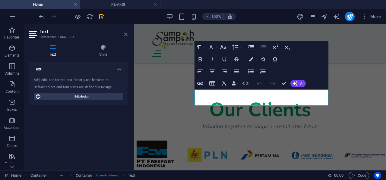
click at [124, 35] on icon at bounding box center [126, 34] width 4 height 5
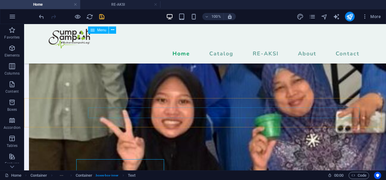
scroll to position [1877, 0]
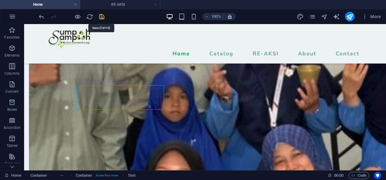
click at [103, 18] on icon "save" at bounding box center [101, 16] width 7 height 7
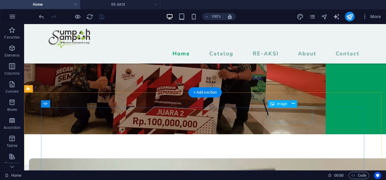
scroll to position [1623, 0]
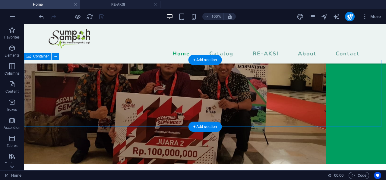
scroll to position [1589, 0]
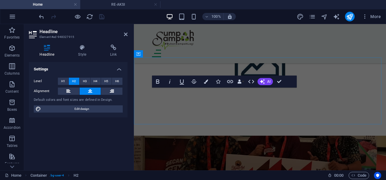
scroll to position [1916, 0]
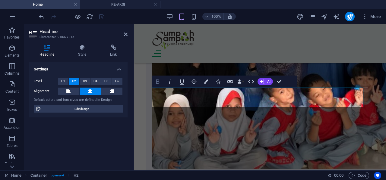
click at [159, 81] on icon "button" at bounding box center [157, 82] width 3 height 4
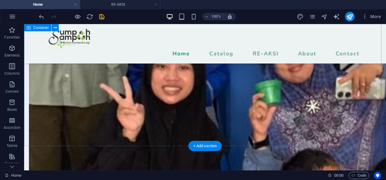
scroll to position [1925, 0]
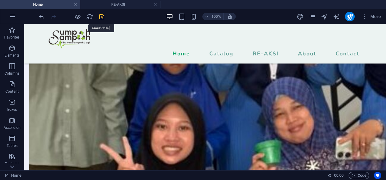
click at [101, 16] on icon "save" at bounding box center [101, 16] width 7 height 7
checkbox input "false"
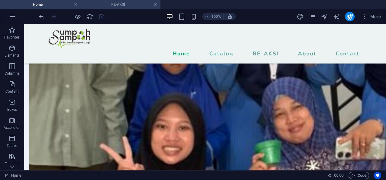
click at [113, 4] on h4 "RE-AKSI" at bounding box center [120, 4] width 80 height 7
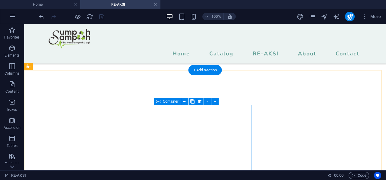
scroll to position [298, 0]
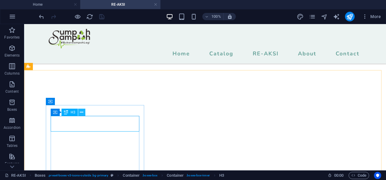
click at [78, 112] on div "Container H3" at bounding box center [70, 113] width 38 height 8
click at [79, 113] on button at bounding box center [81, 112] width 7 height 7
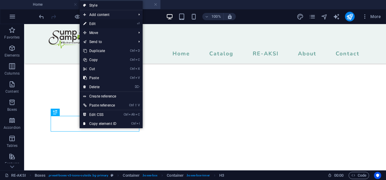
click at [100, 23] on link "⏎ Edit" at bounding box center [100, 23] width 40 height 9
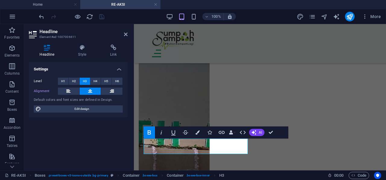
scroll to position [300, 0]
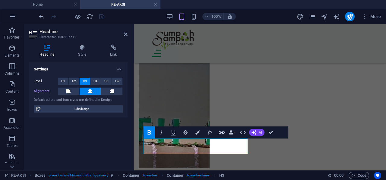
click at [92, 91] on button at bounding box center [90, 91] width 21 height 7
click at [124, 35] on icon at bounding box center [126, 34] width 4 height 5
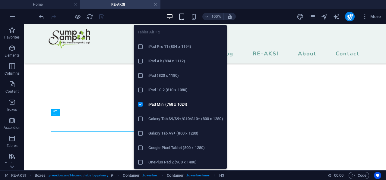
click at [182, 19] on icon "button" at bounding box center [181, 16] width 7 height 7
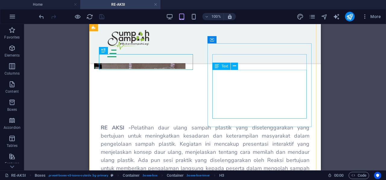
scroll to position [451, 0]
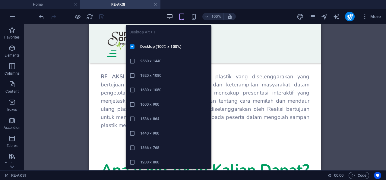
click at [172, 14] on icon "button" at bounding box center [169, 16] width 7 height 7
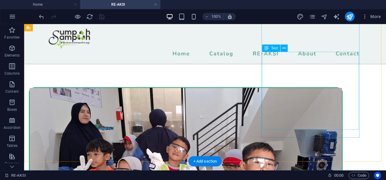
scroll to position [893, 0]
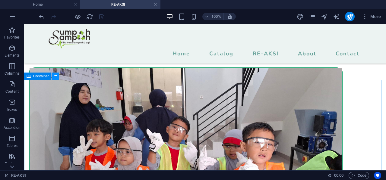
click at [57, 76] on icon at bounding box center [55, 76] width 3 height 6
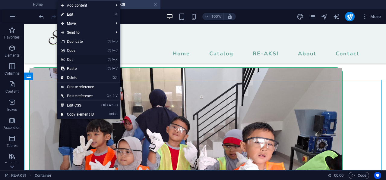
click at [62, 57] on icon at bounding box center [62, 59] width 3 height 9
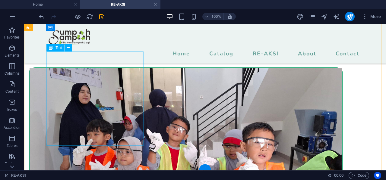
scroll to position [802, 0]
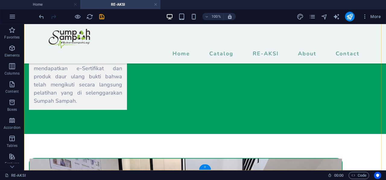
drag, startPoint x: 207, startPoint y: 168, endPoint x: 74, endPoint y: 137, distance: 135.9
click at [207, 168] on div "+" at bounding box center [205, 167] width 12 height 5
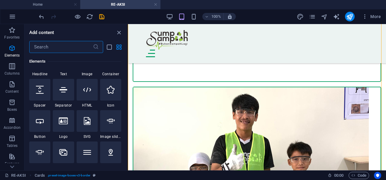
scroll to position [0, 0]
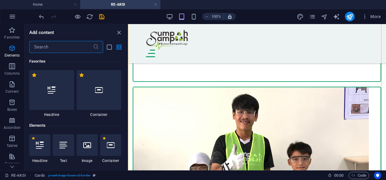
click at [55, 44] on input "text" at bounding box center [61, 47] width 64 height 12
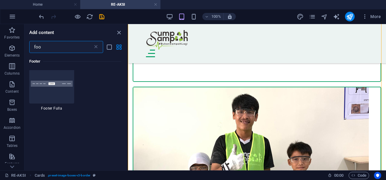
scroll to position [327, 0]
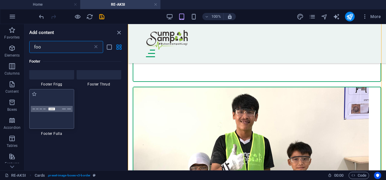
type input "foo"
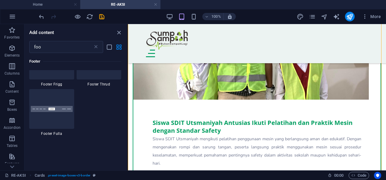
scroll to position [1400, 0]
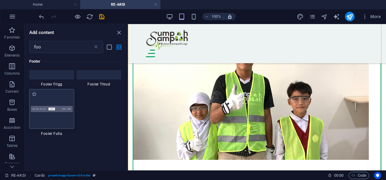
click at [55, 115] on div at bounding box center [51, 109] width 45 height 40
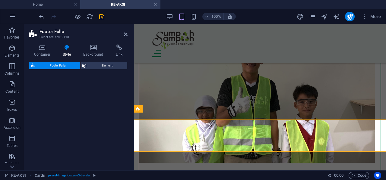
scroll to position [1582, 0]
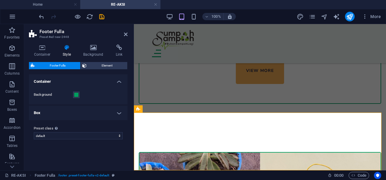
click at [122, 36] on header "Footer Fulla Preset #ed-new-2448" at bounding box center [78, 32] width 99 height 16
click at [125, 35] on icon at bounding box center [126, 34] width 4 height 5
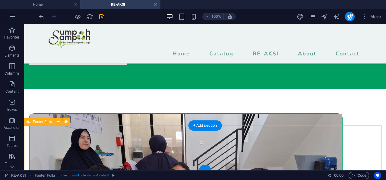
scroll to position [847, 0]
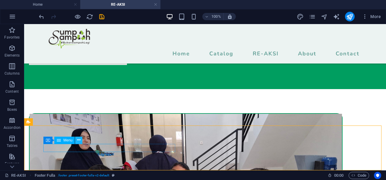
click at [80, 140] on icon at bounding box center [78, 140] width 3 height 6
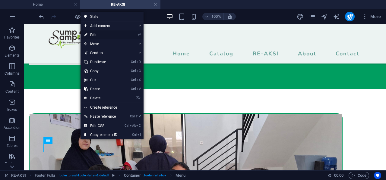
click at [97, 32] on link "⏎ Edit" at bounding box center [101, 34] width 40 height 9
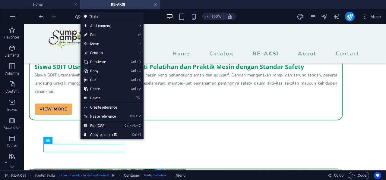
select select
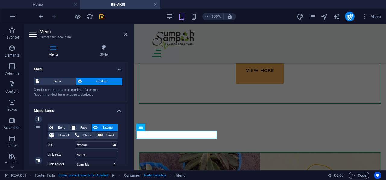
scroll to position [30, 0]
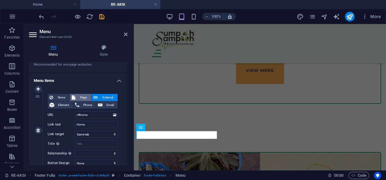
click at [86, 96] on span "Page" at bounding box center [83, 97] width 12 height 7
select select
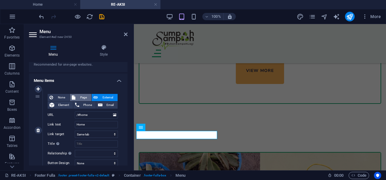
select select
click at [104, 116] on select "Home Catalog RE-AKSI About Us Contact" at bounding box center [96, 115] width 43 height 7
select select "0"
click at [75, 112] on select "Home Catalog RE-AKSI About Us Contact" at bounding box center [96, 115] width 43 height 7
select select
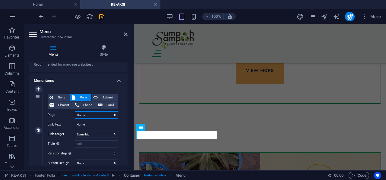
select select
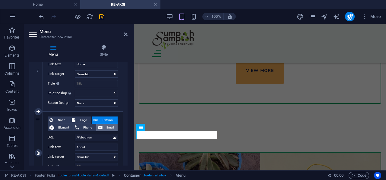
scroll to position [121, 0]
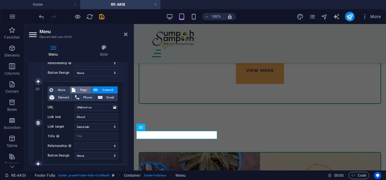
click at [76, 90] on button "Page" at bounding box center [80, 90] width 21 height 7
select select
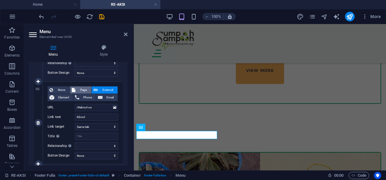
select select
click at [96, 108] on select "Home Catalog RE-AKSI About Us Contact" at bounding box center [96, 107] width 43 height 7
select select "1"
click at [75, 104] on select "Home Catalog RE-AKSI About Us Contact" at bounding box center [96, 107] width 43 height 7
select select
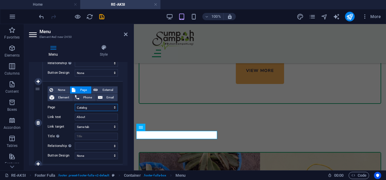
select select
click at [91, 120] on input "About" at bounding box center [96, 117] width 43 height 7
select select
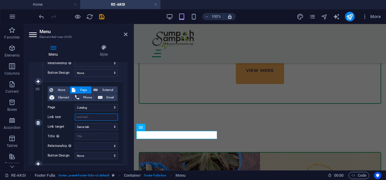
select select
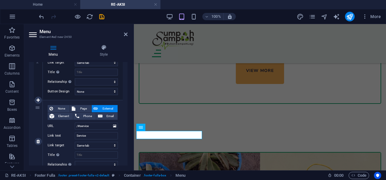
scroll to position [211, 0]
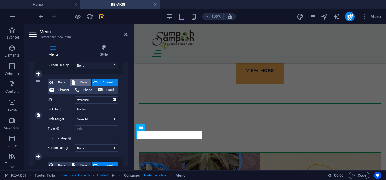
select select
type input "Catalog"
select select
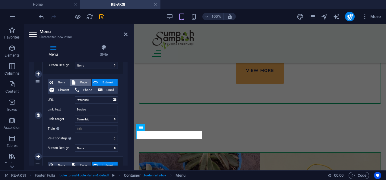
select select
click at [72, 82] on icon at bounding box center [74, 82] width 4 height 7
select select
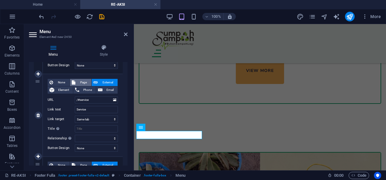
select select
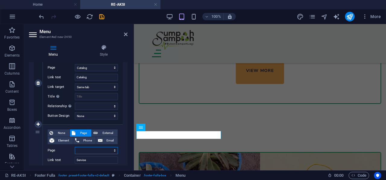
scroll to position [181, 0]
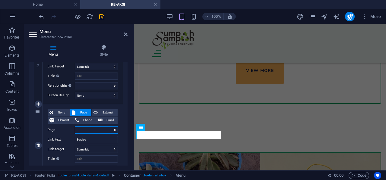
click at [110, 129] on select "Home Catalog RE-AKSI About Us Contact" at bounding box center [96, 130] width 43 height 7
select select "2"
click at [75, 127] on select "Home Catalog RE-AKSI About Us Contact" at bounding box center [96, 130] width 43 height 7
select select
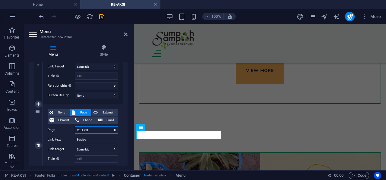
select select
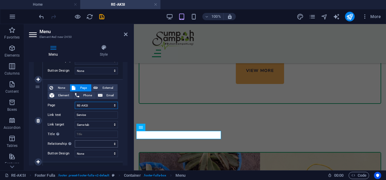
scroll to position [211, 0]
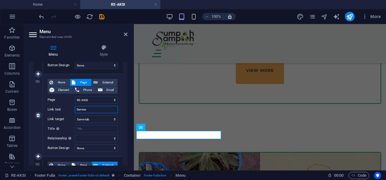
click at [88, 110] on input "Service" at bounding box center [96, 109] width 43 height 7
drag, startPoint x: 94, startPoint y: 109, endPoint x: 62, endPoint y: 109, distance: 31.7
click at [62, 109] on div "Link text Service" at bounding box center [83, 109] width 70 height 7
select select
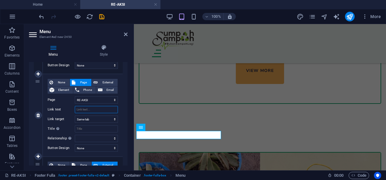
select select
type input "RE-AKSI"
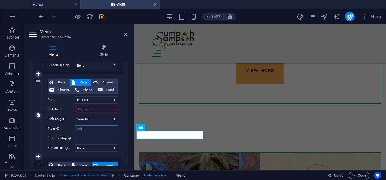
select select
click at [90, 130] on input "Title Additional link description, should not be the same as the link text. The…" at bounding box center [96, 128] width 43 height 7
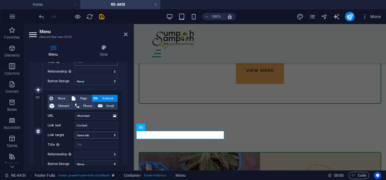
scroll to position [271, 0]
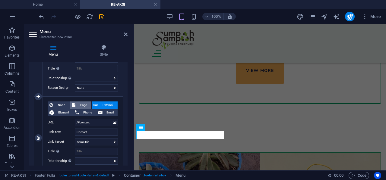
click at [81, 106] on span "Page" at bounding box center [83, 105] width 12 height 7
select select
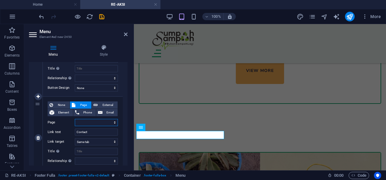
click at [93, 122] on select "Home Catalog RE-AKSI About Us Contact" at bounding box center [96, 122] width 43 height 7
click at [75, 119] on select "Home Catalog RE-AKSI About Us Contact" at bounding box center [96, 122] width 43 height 7
drag, startPoint x: 93, startPoint y: 133, endPoint x: 48, endPoint y: 133, distance: 45.5
click at [48, 133] on div "Link text Contact" at bounding box center [83, 132] width 70 height 7
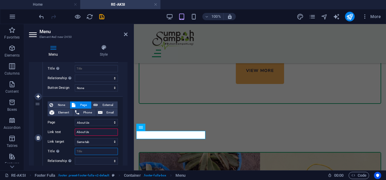
click at [94, 150] on input "Title Additional link description, should not be the same as the link text. The…" at bounding box center [96, 151] width 43 height 7
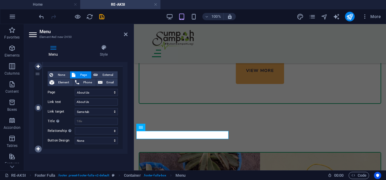
click at [38, 149] on icon at bounding box center [37, 149] width 3 height 4
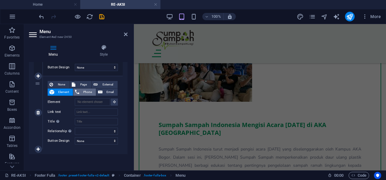
scroll to position [1550, 0]
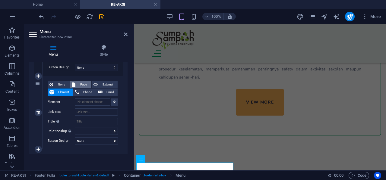
click at [79, 83] on span "Page" at bounding box center [83, 84] width 12 height 7
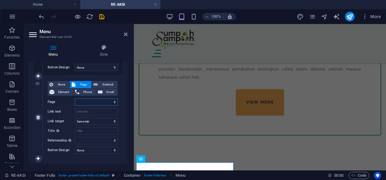
click at [85, 103] on select "Home Catalog RE-AKSI About Us Contact" at bounding box center [96, 102] width 43 height 7
click at [75, 99] on select "Home Catalog RE-AKSI About Us Contact" at bounding box center [96, 102] width 43 height 7
click at [93, 111] on input "Link text" at bounding box center [96, 111] width 43 height 7
click at [95, 143] on select "alternate author bookmark external help license next nofollow noreferrer noopen…" at bounding box center [96, 140] width 43 height 7
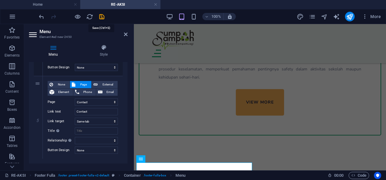
drag, startPoint x: 100, startPoint y: 16, endPoint x: 104, endPoint y: 20, distance: 5.8
click at [100, 15] on icon "save" at bounding box center [101, 16] width 7 height 7
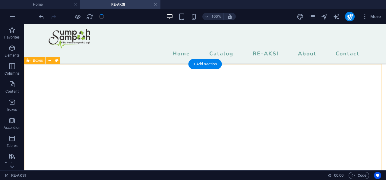
scroll to position [304, 0]
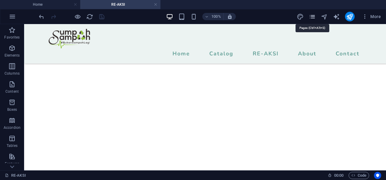
click at [314, 15] on icon "pages" at bounding box center [312, 16] width 7 height 7
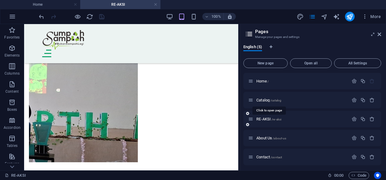
click at [267, 101] on span "Catalog /catalog" at bounding box center [268, 100] width 25 height 5
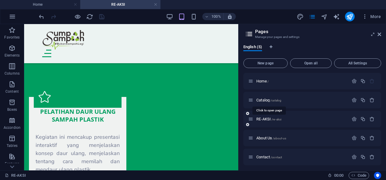
scroll to position [0, 0]
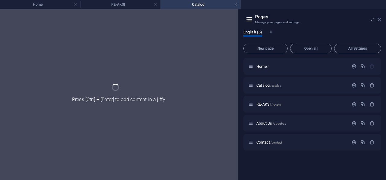
click at [378, 20] on icon at bounding box center [380, 19] width 4 height 5
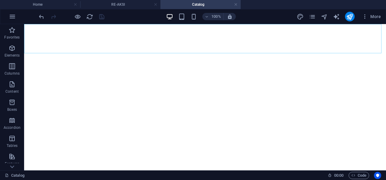
scroll to position [2245, 0]
click at [312, 15] on icon "pages" at bounding box center [312, 16] width 7 height 7
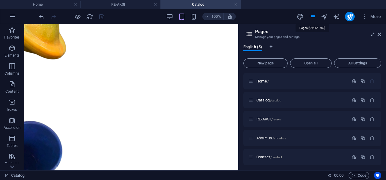
scroll to position [2165, 0]
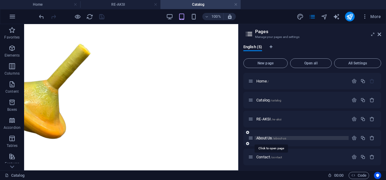
click at [271, 139] on span "About Us /about-us" at bounding box center [271, 138] width 30 height 5
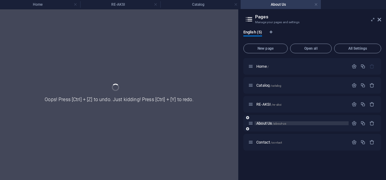
scroll to position [0, 0]
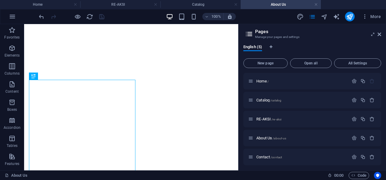
click at [378, 19] on span "More" at bounding box center [371, 17] width 19 height 6
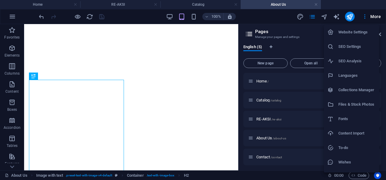
click at [163, 60] on div at bounding box center [193, 90] width 386 height 180
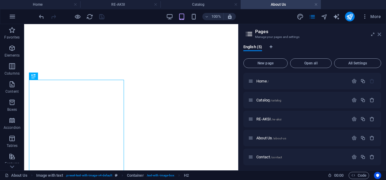
click at [381, 36] on icon at bounding box center [380, 34] width 4 height 5
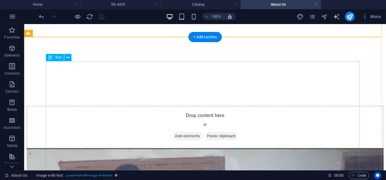
scroll to position [212, 0]
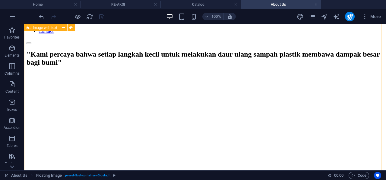
scroll to position [0, 0]
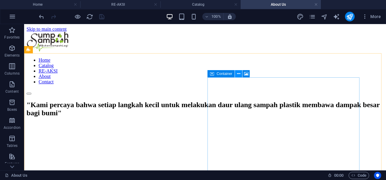
click at [237, 74] on icon at bounding box center [238, 74] width 3 height 6
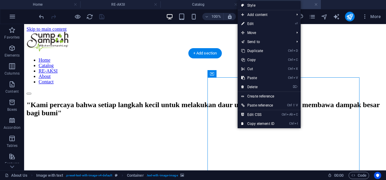
click at [236, 123] on figure at bounding box center [205, 123] width 357 height 0
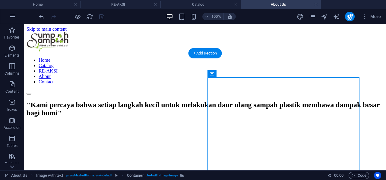
click at [232, 123] on figure at bounding box center [205, 123] width 357 height 0
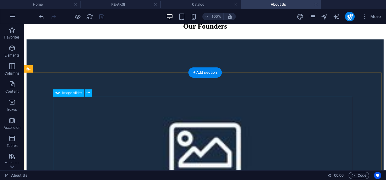
scroll to position [871, 0]
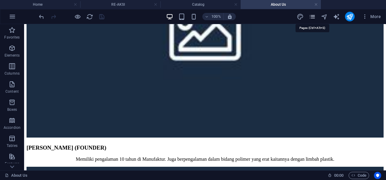
click at [309, 17] on icon "pages" at bounding box center [312, 16] width 7 height 7
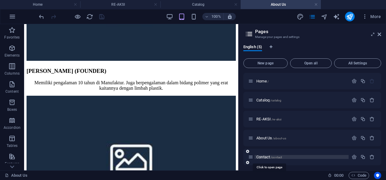
click at [265, 156] on span "Contact /contact" at bounding box center [269, 157] width 26 height 5
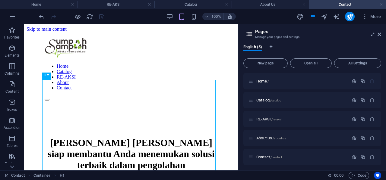
scroll to position [0, 0]
click at [381, 36] on icon at bounding box center [380, 34] width 4 height 5
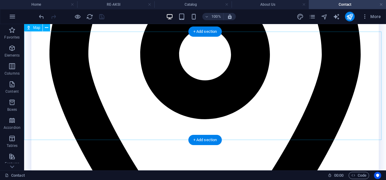
scroll to position [313, 0]
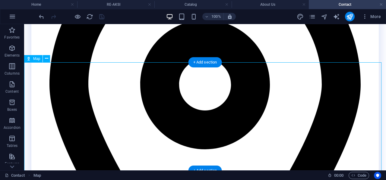
drag, startPoint x: 76, startPoint y: 84, endPoint x: 79, endPoint y: 98, distance: 14.0
drag, startPoint x: 79, startPoint y: 98, endPoint x: 87, endPoint y: 109, distance: 13.6
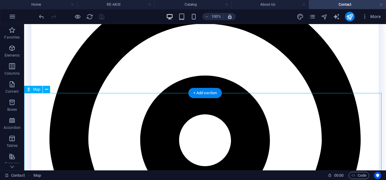
scroll to position [252, 0]
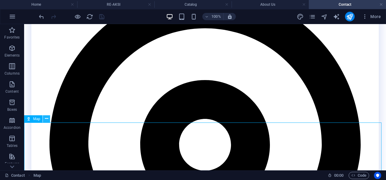
click at [44, 119] on button at bounding box center [46, 119] width 7 height 7
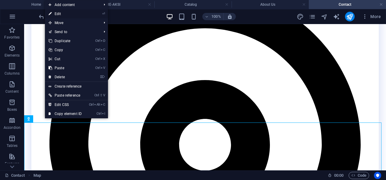
click at [76, 15] on link "⏎ Edit" at bounding box center [65, 13] width 40 height 9
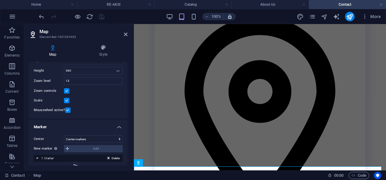
scroll to position [0, 0]
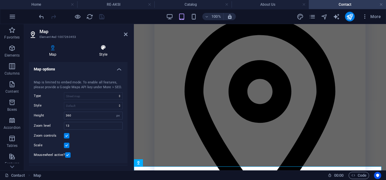
click at [107, 49] on icon at bounding box center [103, 48] width 49 height 6
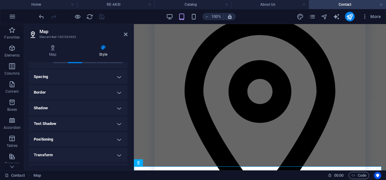
scroll to position [26, 0]
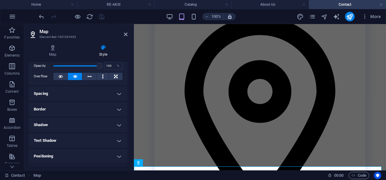
click at [55, 125] on h4 "Shadow" at bounding box center [78, 125] width 99 height 14
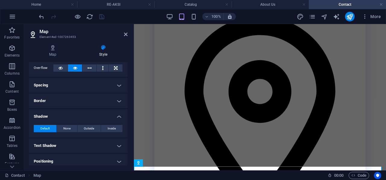
scroll to position [0, 0]
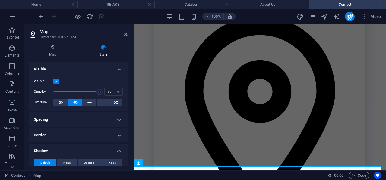
click at [46, 138] on h4 "Border" at bounding box center [78, 135] width 99 height 14
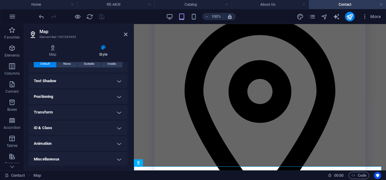
scroll to position [124, 0]
click at [69, 109] on h4 "Transform" at bounding box center [78, 112] width 99 height 14
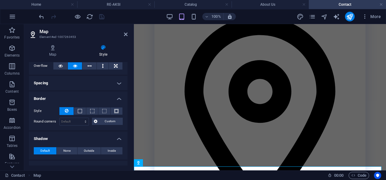
scroll to position [0, 0]
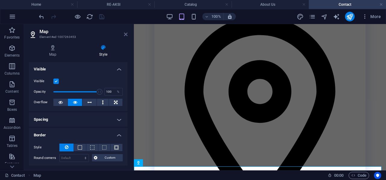
click at [124, 33] on icon at bounding box center [126, 34] width 4 height 5
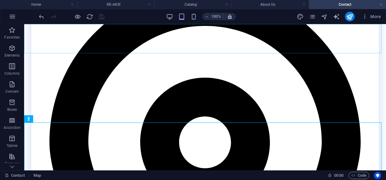
scroll to position [252, 0]
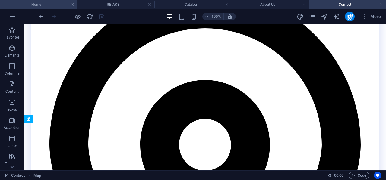
click at [45, 6] on h4 "Home" at bounding box center [38, 4] width 77 height 7
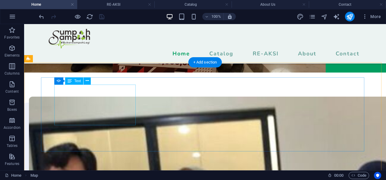
scroll to position [1654, 0]
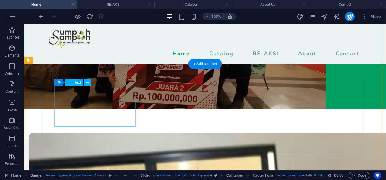
scroll to position [1647, 0]
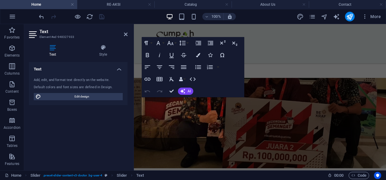
scroll to position [1965, 0]
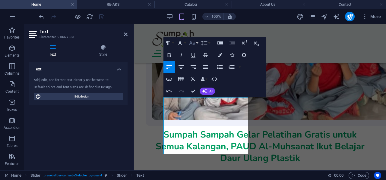
click at [194, 42] on icon "button" at bounding box center [191, 43] width 7 height 7
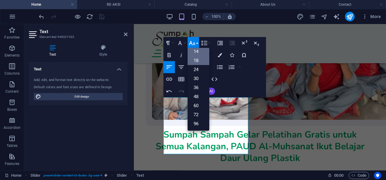
scroll to position [48, 0]
click at [197, 52] on link "14" at bounding box center [199, 51] width 22 height 9
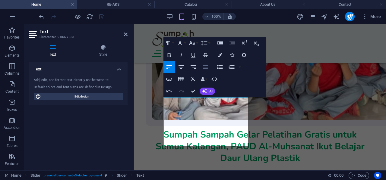
click at [204, 68] on icon "button" at bounding box center [205, 67] width 5 height 4
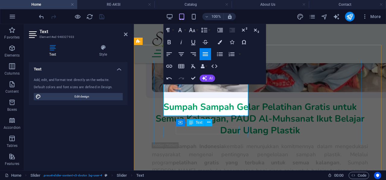
scroll to position [1996, 0]
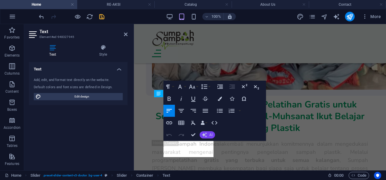
scroll to position [2025, 0]
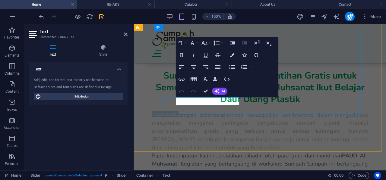
drag, startPoint x: 237, startPoint y: 102, endPoint x: 221, endPoint y: 103, distance: 16.3
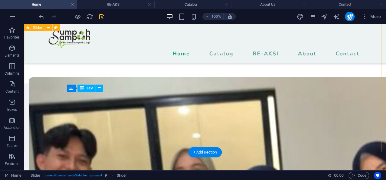
scroll to position [1643, 0]
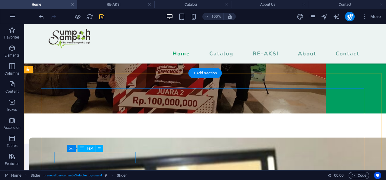
click at [98, 150] on icon at bounding box center [99, 148] width 3 height 6
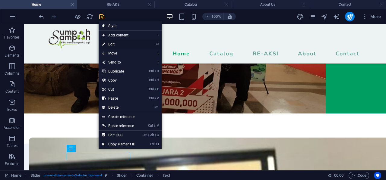
click at [119, 44] on link "⏎ Edit" at bounding box center [119, 44] width 40 height 9
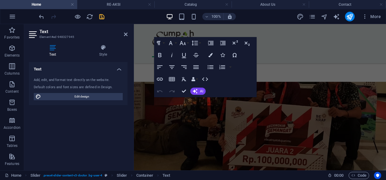
scroll to position [2025, 0]
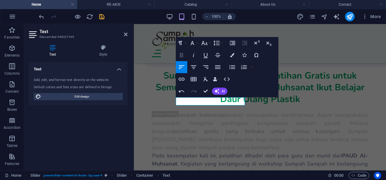
click at [185, 53] on button "Bold" at bounding box center [181, 55] width 11 height 12
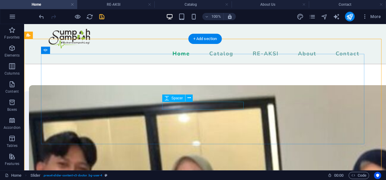
scroll to position [1665, 0]
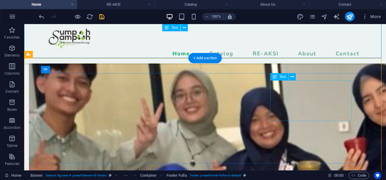
scroll to position [1647, 0]
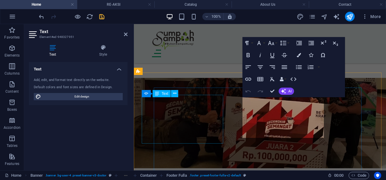
scroll to position [1965, 0]
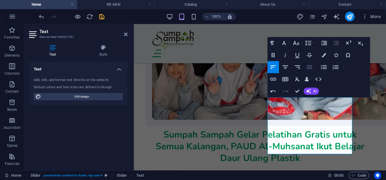
click at [305, 65] on button "Align Justify" at bounding box center [309, 67] width 11 height 12
click at [293, 44] on icon "button" at bounding box center [296, 43] width 7 height 7
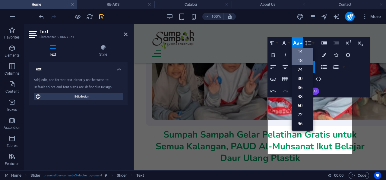
scroll to position [48, 0]
click at [306, 54] on link "14" at bounding box center [303, 51] width 22 height 9
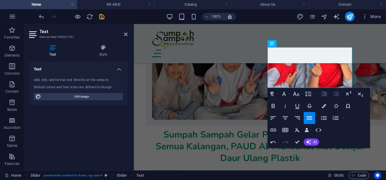
scroll to position [2026, 0]
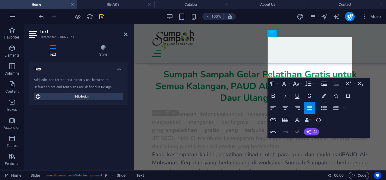
drag, startPoint x: 297, startPoint y: 133, endPoint x: 254, endPoint y: 91, distance: 60.4
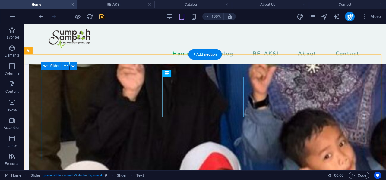
scroll to position [1661, 0]
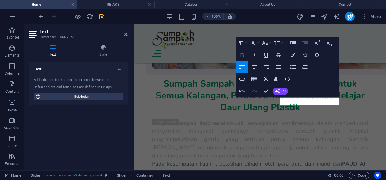
click at [245, 53] on icon "button" at bounding box center [242, 55] width 7 height 7
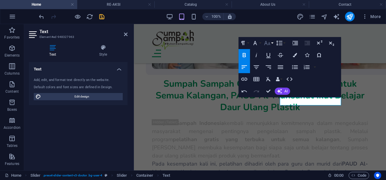
click at [268, 44] on icon "button" at bounding box center [267, 43] width 6 height 4
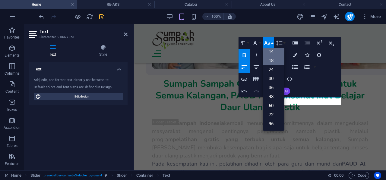
scroll to position [48, 0]
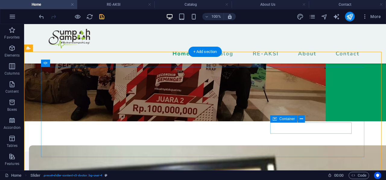
scroll to position [1665, 0]
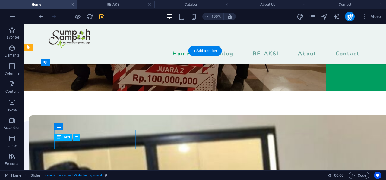
click at [77, 137] on icon at bounding box center [76, 137] width 3 height 6
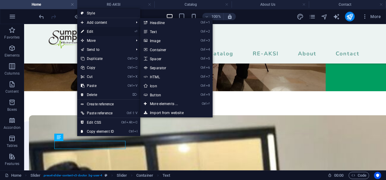
click at [95, 33] on link "⏎ Edit" at bounding box center [97, 31] width 40 height 9
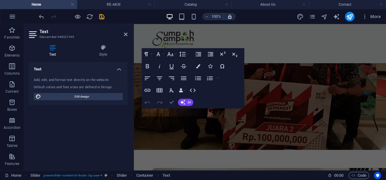
scroll to position [2025, 0]
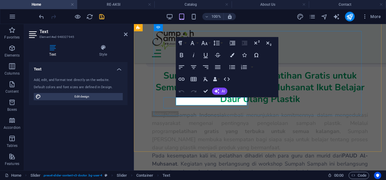
click at [206, 46] on icon "button" at bounding box center [204, 43] width 7 height 7
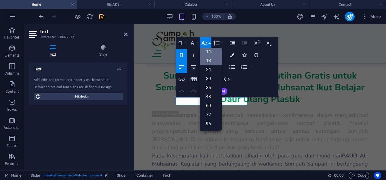
scroll to position [48, 0]
click at [205, 54] on link "14" at bounding box center [211, 51] width 22 height 9
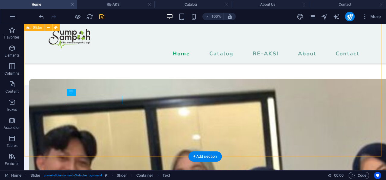
scroll to position [1671, 0]
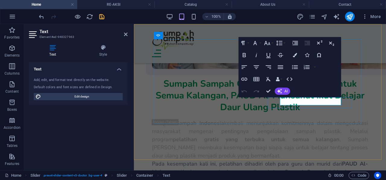
click at [266, 45] on icon "button" at bounding box center [267, 43] width 7 height 7
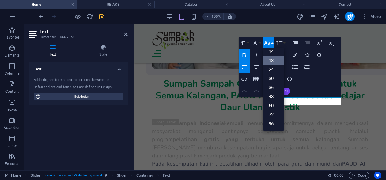
scroll to position [48, 0]
click at [269, 53] on link "14" at bounding box center [274, 51] width 22 height 9
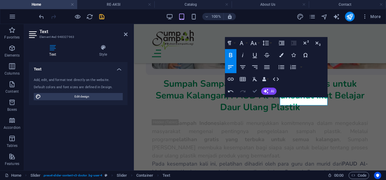
drag, startPoint x: 257, startPoint y: 91, endPoint x: 239, endPoint y: 97, distance: 18.5
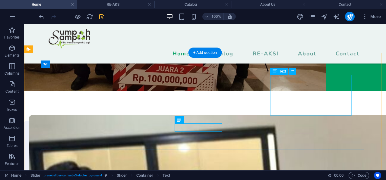
scroll to position [1663, 0]
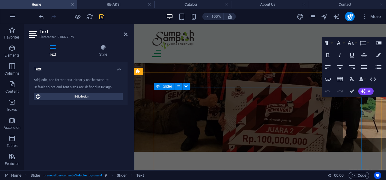
scroll to position [1965, 0]
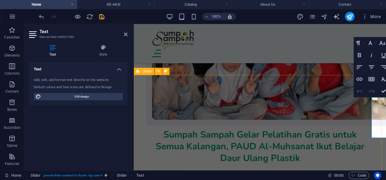
click at [153, 75] on div "Slider" at bounding box center [144, 71] width 21 height 7
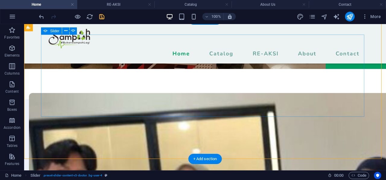
scroll to position [1665, 0]
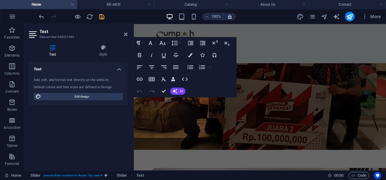
scroll to position [1965, 0]
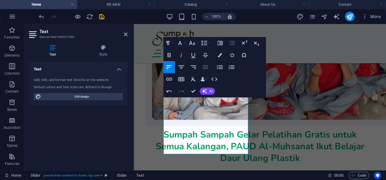
click at [207, 69] on icon "button" at bounding box center [205, 67] width 5 height 4
click at [192, 44] on icon "button" at bounding box center [191, 43] width 7 height 7
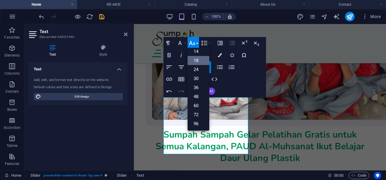
scroll to position [48, 0]
click at [197, 51] on link "14" at bounding box center [199, 51] width 22 height 9
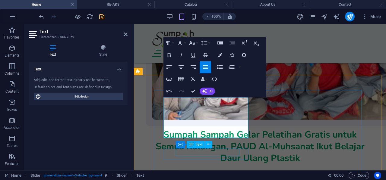
drag, startPoint x: 203, startPoint y: 152, endPoint x: 314, endPoint y: 152, distance: 110.4
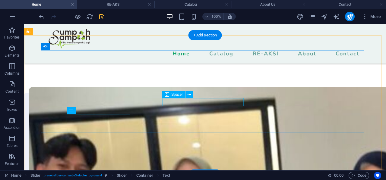
scroll to position [1663, 0]
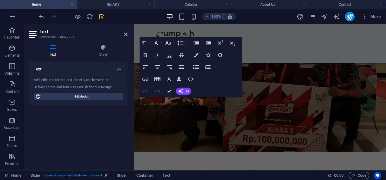
scroll to position [2025, 0]
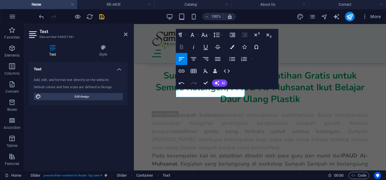
click at [179, 46] on icon "button" at bounding box center [181, 46] width 7 height 7
click at [203, 38] on icon "button" at bounding box center [204, 34] width 7 height 7
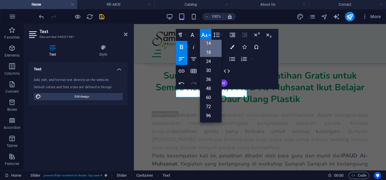
scroll to position [48, 0]
click at [210, 42] on link "14" at bounding box center [211, 43] width 22 height 9
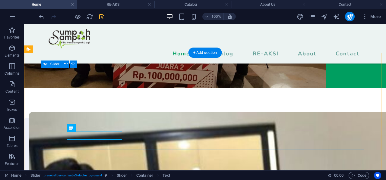
scroll to position [1663, 0]
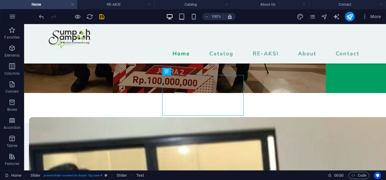
scroll to position [1663, 0]
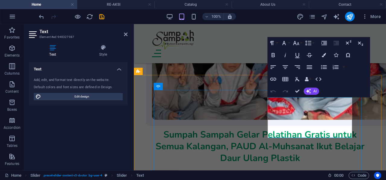
click at [274, 55] on icon "button" at bounding box center [273, 55] width 3 height 4
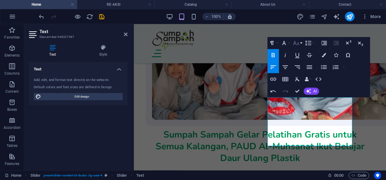
click at [298, 43] on icon "button" at bounding box center [296, 43] width 7 height 7
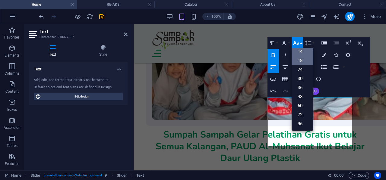
scroll to position [48, 0]
click at [299, 51] on link "14" at bounding box center [303, 51] width 22 height 9
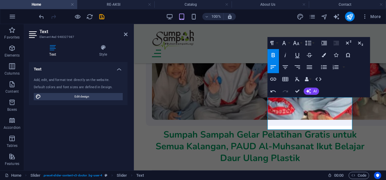
click at [272, 56] on icon "button" at bounding box center [273, 55] width 7 height 7
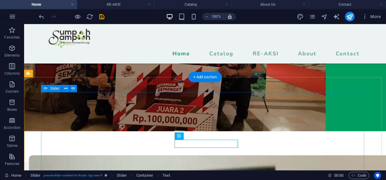
scroll to position [1685, 0]
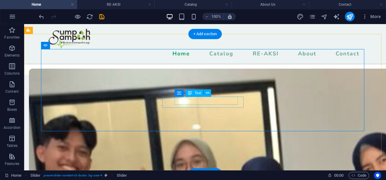
scroll to position [1682, 0]
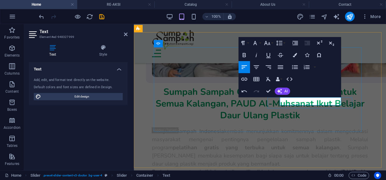
click at [247, 56] on icon "button" at bounding box center [244, 55] width 7 height 7
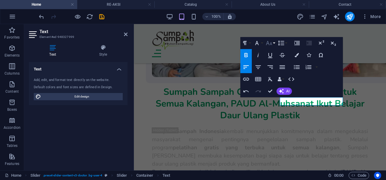
click at [272, 44] on icon "button" at bounding box center [268, 43] width 7 height 7
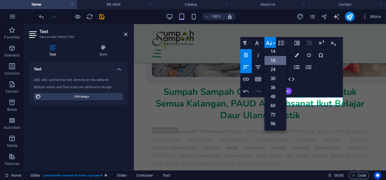
scroll to position [48, 0]
click at [278, 54] on link "14" at bounding box center [275, 51] width 22 height 9
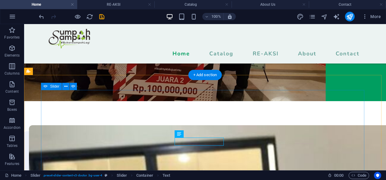
scroll to position [1625, 0]
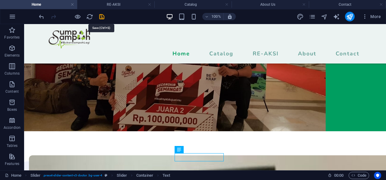
click at [100, 19] on icon "save" at bounding box center [101, 16] width 7 height 7
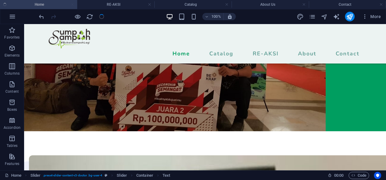
checkbox input "false"
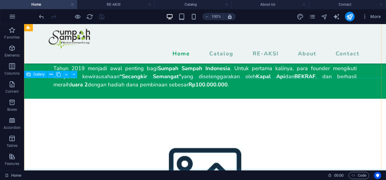
scroll to position [1360, 0]
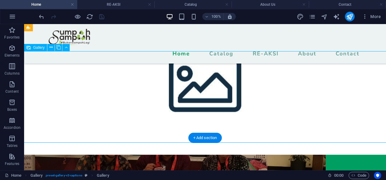
scroll to position [1451, 0]
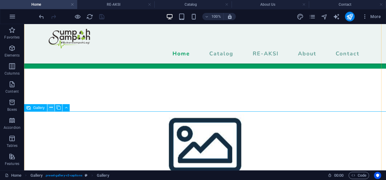
click at [48, 108] on button at bounding box center [50, 107] width 7 height 7
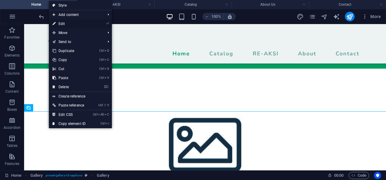
click at [60, 25] on link "⏎ Edit" at bounding box center [69, 23] width 40 height 9
select select "4"
select select "px"
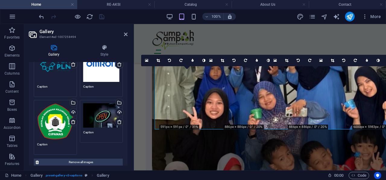
scroll to position [60, 0]
click at [114, 103] on div "Select files from the file manager, stock photos, or upload file(s)" at bounding box center [94, 103] width 39 height 23
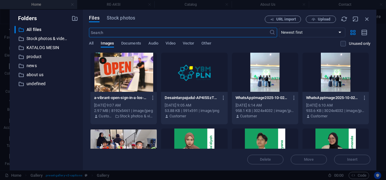
scroll to position [3172, 0]
click at [121, 22] on button "Stock photos" at bounding box center [121, 19] width 28 height 7
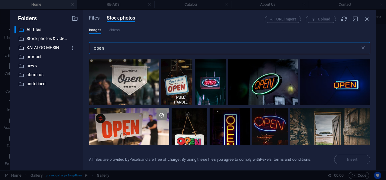
drag, startPoint x: 108, startPoint y: 48, endPoint x: 63, endPoint y: 50, distance: 45.3
click at [63, 50] on div "Folders ​ All files All files ​ Stock photos & videos Stock photos & videos ​ K…" at bounding box center [193, 90] width 367 height 161
type input "white"
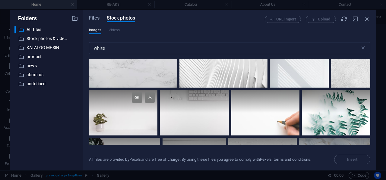
scroll to position [90, 0]
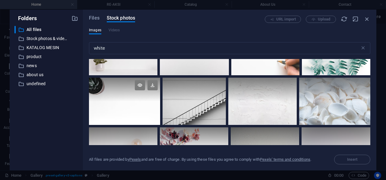
click at [125, 105] on div at bounding box center [124, 101] width 71 height 47
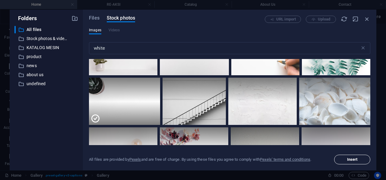
click at [345, 161] on span "Insert" at bounding box center [352, 160] width 31 height 4
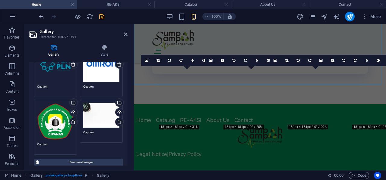
scroll to position [1849, 0]
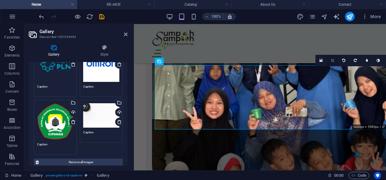
click at [332, 59] on icon at bounding box center [332, 61] width 3 height 4
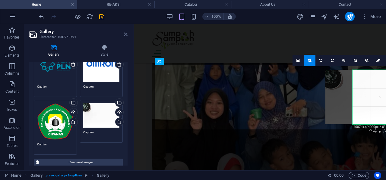
click at [126, 32] on icon at bounding box center [126, 34] width 4 height 5
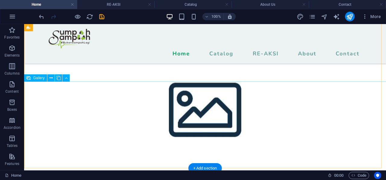
scroll to position [1480, 0]
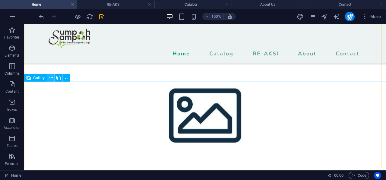
click at [51, 80] on icon at bounding box center [50, 78] width 3 height 6
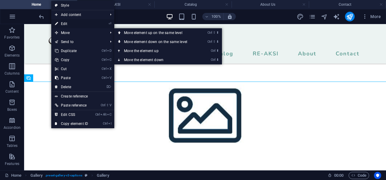
click at [74, 25] on link "⏎ Edit" at bounding box center [71, 23] width 40 height 9
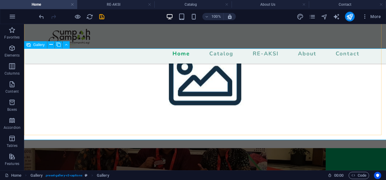
scroll to position [1510, 0]
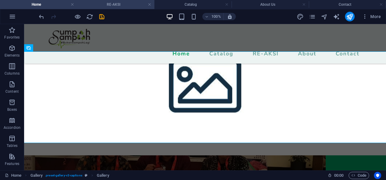
click at [118, 5] on h4 "RE-AKSI" at bounding box center [115, 4] width 77 height 7
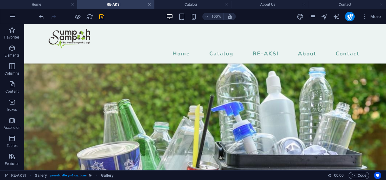
scroll to position [306, 0]
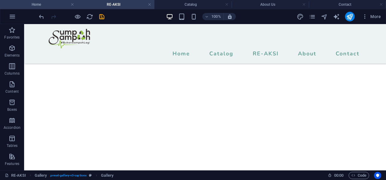
click at [33, 3] on h4 "Home" at bounding box center [38, 4] width 77 height 7
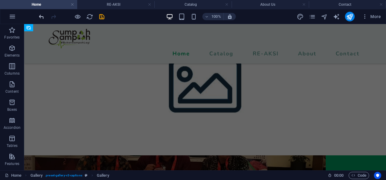
scroll to position [0, 0]
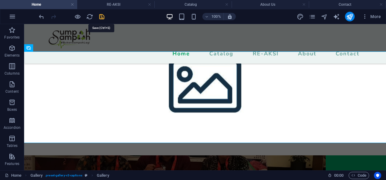
click at [103, 16] on icon "save" at bounding box center [101, 16] width 7 height 7
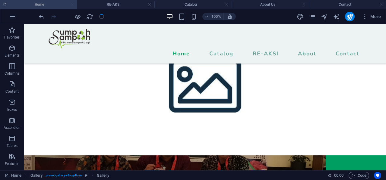
checkbox input "false"
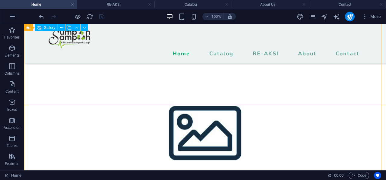
scroll to position [1450, 0]
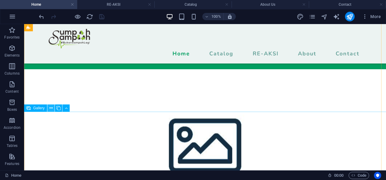
click at [50, 107] on icon at bounding box center [50, 108] width 3 height 6
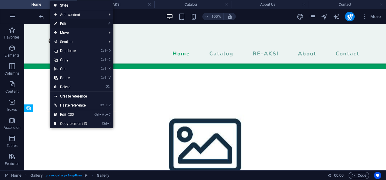
click at [76, 23] on link "⏎ Edit" at bounding box center [70, 23] width 40 height 9
select select "4"
select select "px"
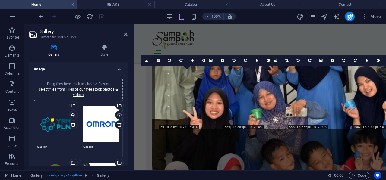
scroll to position [60, 0]
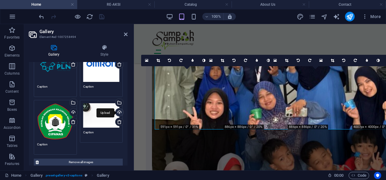
click at [120, 111] on div "Upload" at bounding box center [118, 113] width 9 height 9
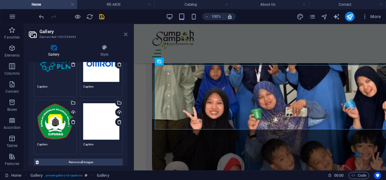
click at [127, 37] on link at bounding box center [126, 34] width 4 height 5
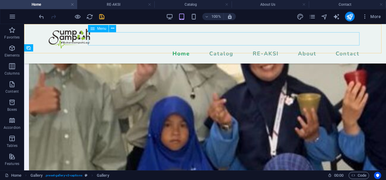
scroll to position [1510, 0]
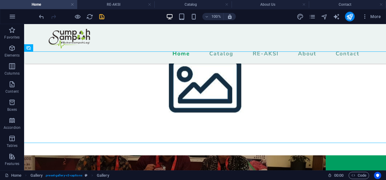
click at [102, 20] on icon "save" at bounding box center [101, 16] width 7 height 7
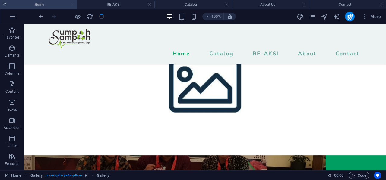
checkbox input "false"
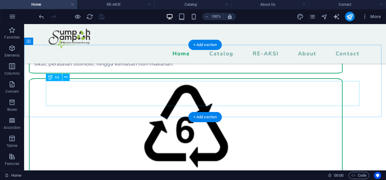
scroll to position [1239, 0]
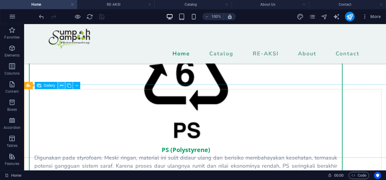
click at [60, 87] on icon at bounding box center [61, 86] width 3 height 6
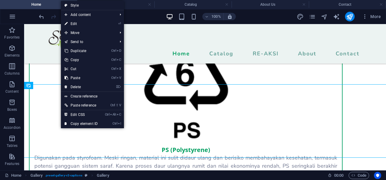
click at [89, 25] on link "⏎ Edit" at bounding box center [81, 23] width 40 height 9
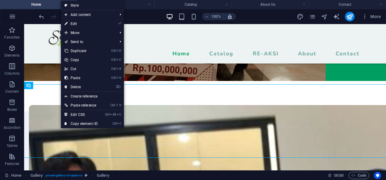
select select "4"
select select "px"
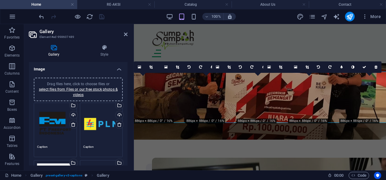
scroll to position [30, 0]
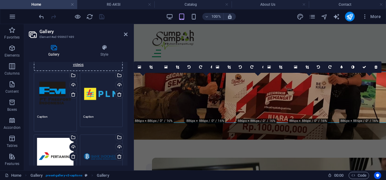
drag, startPoint x: 52, startPoint y: 116, endPoint x: 28, endPoint y: 114, distance: 24.0
click at [28, 114] on div "Gallery Style Image Drag files here, click to choose files or select files from…" at bounding box center [78, 105] width 108 height 131
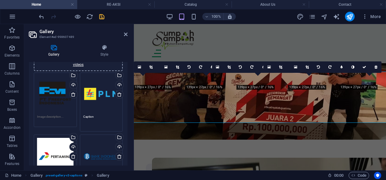
drag, startPoint x: 96, startPoint y: 115, endPoint x: 79, endPoint y: 116, distance: 16.6
click at [79, 116] on div "Drag files here, click to choose files or select files from Files or our free s…" at bounding box center [101, 102] width 46 height 62
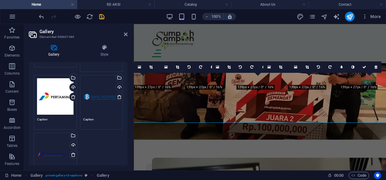
scroll to position [90, 0]
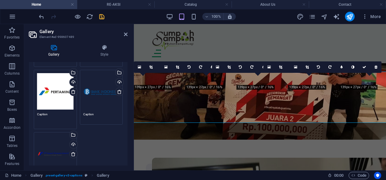
drag, startPoint x: 52, startPoint y: 119, endPoint x: 27, endPoint y: 121, distance: 25.1
click at [27, 121] on div "Gallery Style Image Drag files here, click to choose files or select files from…" at bounding box center [78, 105] width 108 height 131
click at [75, 114] on div "Drag files here, click to choose files or select files from Files or our free s…" at bounding box center [78, 100] width 92 height 178
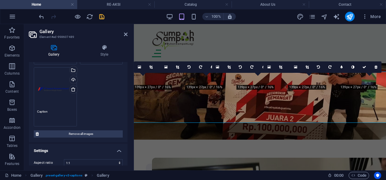
click at [51, 116] on textarea "Caption" at bounding box center [55, 116] width 36 height 14
drag, startPoint x: 52, startPoint y: 111, endPoint x: 16, endPoint y: 112, distance: 36.2
click at [16, 112] on section "Favorites Elements Columns Content Boxes Accordion Tables Features Images Slide…" at bounding box center [193, 97] width 386 height 147
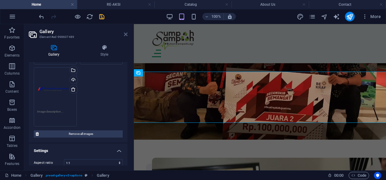
click at [126, 34] on icon at bounding box center [126, 34] width 4 height 5
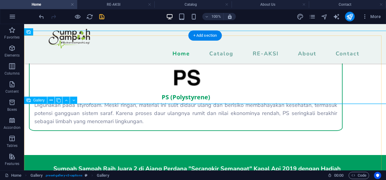
scroll to position [1293, 0]
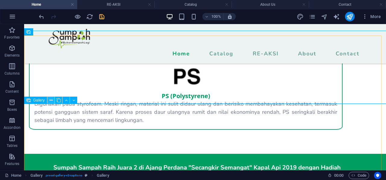
click at [51, 100] on icon at bounding box center [50, 100] width 3 height 6
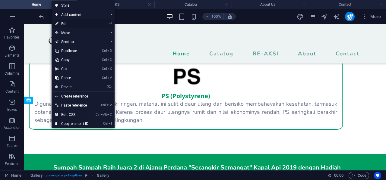
click at [83, 23] on link "⏎ Edit" at bounding box center [72, 23] width 40 height 9
select select "4"
select select "px"
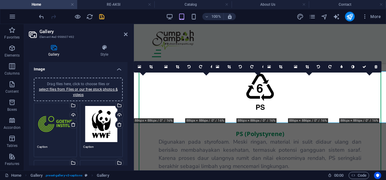
scroll to position [1727, 0]
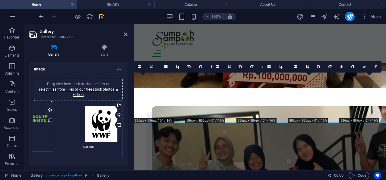
drag, startPoint x: 49, startPoint y: 134, endPoint x: 26, endPoint y: 129, distance: 23.7
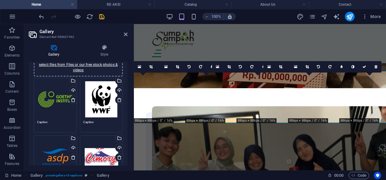
scroll to position [30, 0]
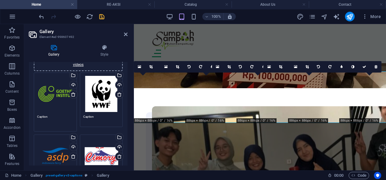
drag, startPoint x: 51, startPoint y: 117, endPoint x: 26, endPoint y: 116, distance: 25.0
click at [26, 116] on div "Gallery Style Image Drag files here, click to choose files or select files from…" at bounding box center [78, 105] width 108 height 131
drag, startPoint x: 97, startPoint y: 119, endPoint x: 57, endPoint y: 118, distance: 39.5
click at [57, 118] on div "Drag files here, click to choose files or select files from Files or our free s…" at bounding box center [78, 160] width 92 height 178
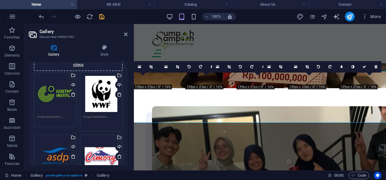
scroll to position [90, 0]
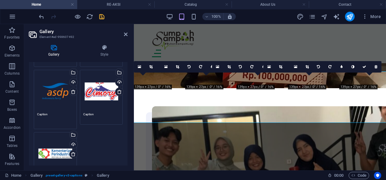
drag, startPoint x: 51, startPoint y: 116, endPoint x: 32, endPoint y: 117, distance: 18.4
click at [32, 117] on div "Drag files here, click to choose files or select files from Files or our free s…" at bounding box center [55, 99] width 46 height 62
drag, startPoint x: 96, startPoint y: 114, endPoint x: 74, endPoint y: 113, distance: 22.0
click at [74, 113] on div "Drag files here, click to choose files or select files from Files or our free s…" at bounding box center [78, 100] width 92 height 178
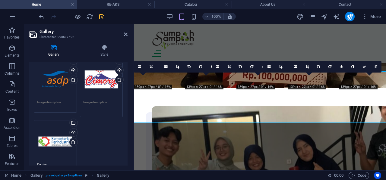
scroll to position [121, 0]
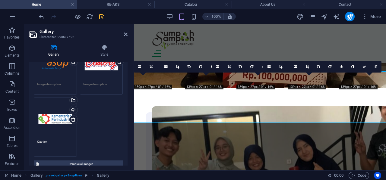
drag, startPoint x: 50, startPoint y: 143, endPoint x: 28, endPoint y: 144, distance: 22.3
click at [28, 144] on div "Gallery Style Image Drag files here, click to choose files or select files from…" at bounding box center [78, 105] width 108 height 131
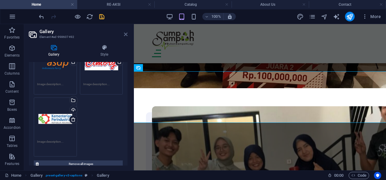
click at [126, 36] on icon at bounding box center [126, 34] width 4 height 5
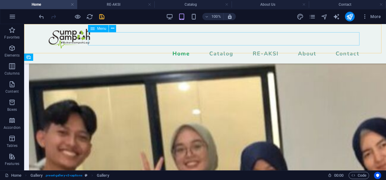
scroll to position [1336, 0]
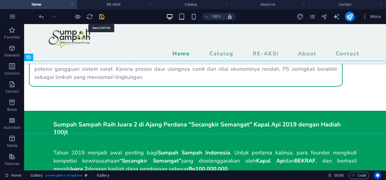
click at [104, 15] on icon "save" at bounding box center [101, 16] width 7 height 7
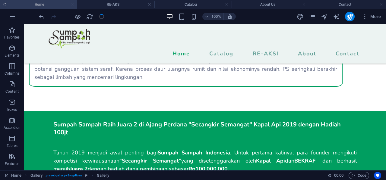
checkbox input "false"
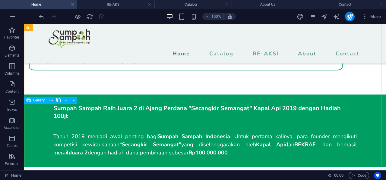
scroll to position [1366, 0]
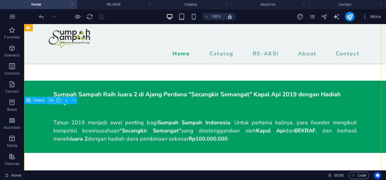
click at [50, 99] on icon at bounding box center [50, 100] width 3 height 6
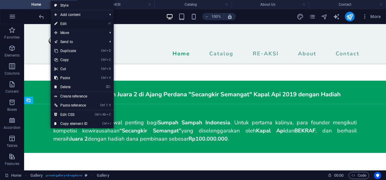
click at [79, 23] on link "⏎ Edit" at bounding box center [71, 23] width 40 height 9
select select "4"
select select "px"
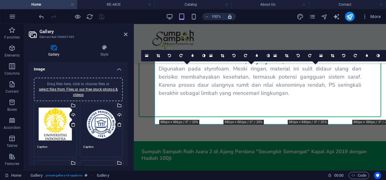
scroll to position [1790, 0]
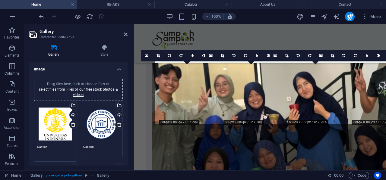
drag, startPoint x: 54, startPoint y: 147, endPoint x: 27, endPoint y: 145, distance: 26.3
click at [27, 145] on div "Gallery Style Image Drag files here, click to choose files or select files from…" at bounding box center [78, 105] width 108 height 131
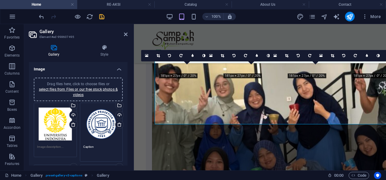
drag, startPoint x: 99, startPoint y: 147, endPoint x: 76, endPoint y: 144, distance: 23.5
click at [76, 144] on div "Drag files here, click to choose files or select files from Files or our free s…" at bounding box center [78, 161] width 92 height 120
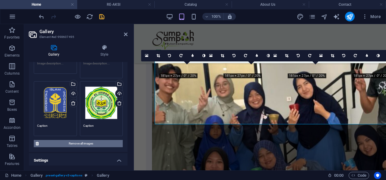
scroll to position [90, 0]
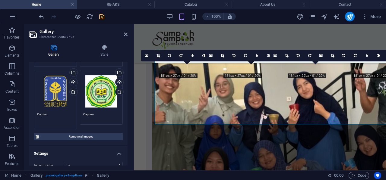
drag, startPoint x: 49, startPoint y: 117, endPoint x: 25, endPoint y: 113, distance: 24.4
click at [25, 113] on div "Gallery Style Image Drag files here, click to choose files or select files from…" at bounding box center [78, 105] width 108 height 131
drag, startPoint x: 95, startPoint y: 115, endPoint x: 74, endPoint y: 113, distance: 20.2
click at [74, 113] on div "Drag files here, click to choose files or select files from Files or our free s…" at bounding box center [78, 71] width 92 height 120
click at [125, 35] on icon at bounding box center [126, 34] width 4 height 5
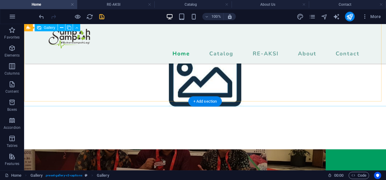
scroll to position [1487, 0]
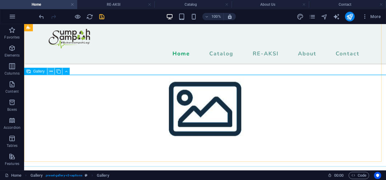
click at [50, 74] on icon at bounding box center [50, 71] width 3 height 6
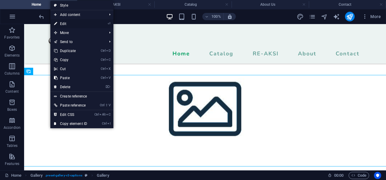
click at [70, 22] on link "⏎ Edit" at bounding box center [70, 23] width 40 height 9
select select "4"
select select "px"
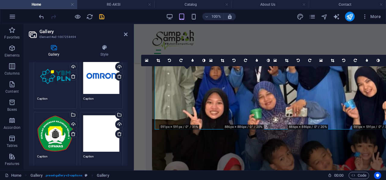
scroll to position [60, 0]
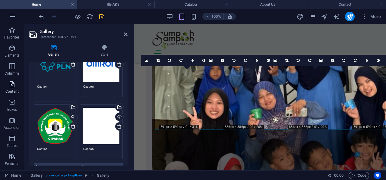
drag, startPoint x: 51, startPoint y: 87, endPoint x: 14, endPoint y: 87, distance: 36.8
click at [14, 87] on section "Favorites Elements Columns Content Boxes Accordion Tables Features Images Slide…" at bounding box center [193, 97] width 386 height 147
drag, startPoint x: 96, startPoint y: 86, endPoint x: 65, endPoint y: 86, distance: 31.1
click at [65, 86] on div "Drag files here, click to choose files or select files from Files or our free s…" at bounding box center [78, 101] width 92 height 120
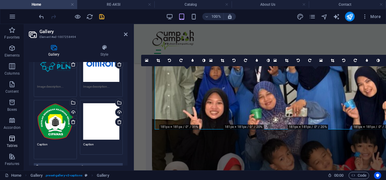
drag, startPoint x: 49, startPoint y: 147, endPoint x: 14, endPoint y: 147, distance: 35.9
click at [14, 147] on section "Favorites Elements Columns Content Boxes Accordion Tables Features Images Slide…" at bounding box center [193, 97] width 386 height 147
drag, startPoint x: 94, startPoint y: 143, endPoint x: 66, endPoint y: 143, distance: 28.4
click at [66, 143] on div "Drag files here, click to choose files or select files from Files or our free s…" at bounding box center [78, 101] width 92 height 120
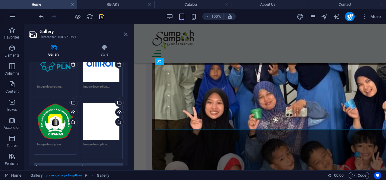
click at [127, 33] on icon at bounding box center [126, 34] width 4 height 5
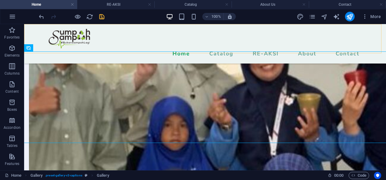
scroll to position [1510, 0]
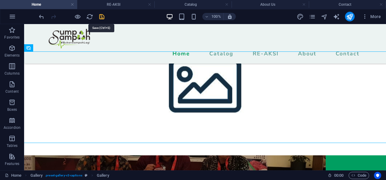
click at [103, 15] on icon "save" at bounding box center [101, 16] width 7 height 7
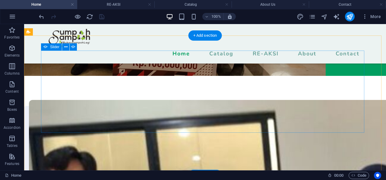
scroll to position [1662, 0]
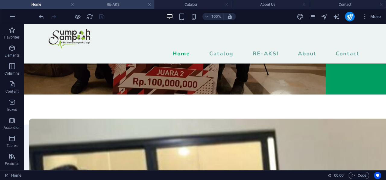
click at [114, 1] on li "RE-AKSI" at bounding box center [115, 4] width 77 height 9
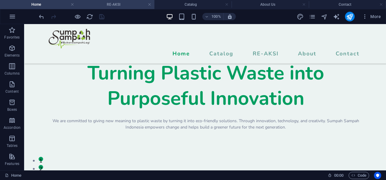
scroll to position [306, 0]
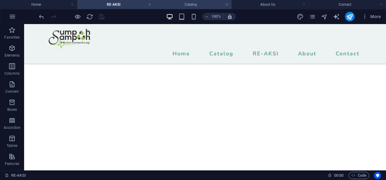
click at [187, 5] on h4 "Catalog" at bounding box center [192, 4] width 77 height 7
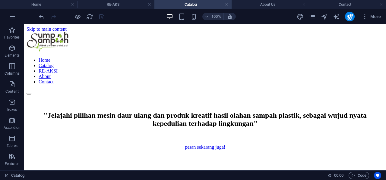
scroll to position [2245, 0]
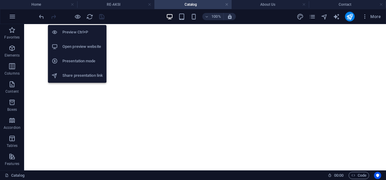
click at [81, 44] on h6 "Open preview website" at bounding box center [82, 46] width 40 height 7
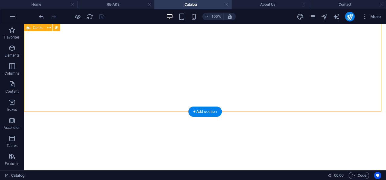
scroll to position [1370, 0]
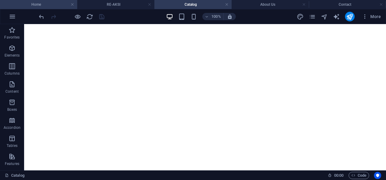
click at [45, 2] on h4 "Home" at bounding box center [38, 4] width 77 height 7
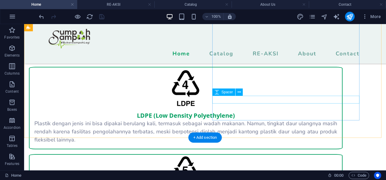
scroll to position [1119, 0]
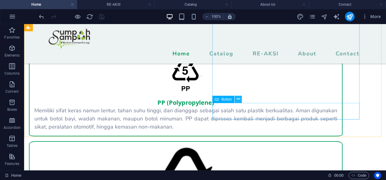
click at [240, 100] on button at bounding box center [238, 99] width 7 height 7
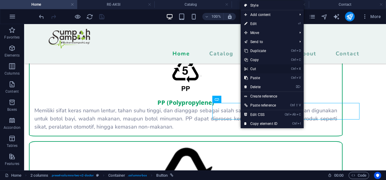
click at [255, 67] on link "Ctrl X Cut" at bounding box center [261, 69] width 40 height 9
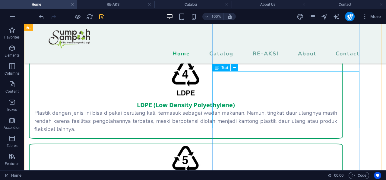
scroll to position [1028, 0]
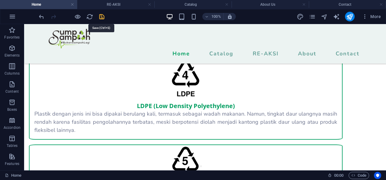
click at [102, 15] on icon "save" at bounding box center [101, 16] width 7 height 7
checkbox input "false"
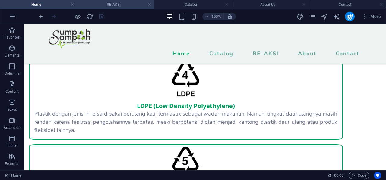
click at [133, 3] on h4 "RE-AKSI" at bounding box center [115, 4] width 77 height 7
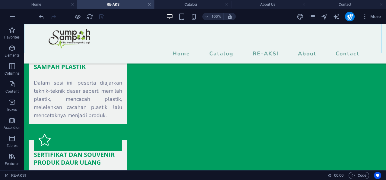
scroll to position [485, 0]
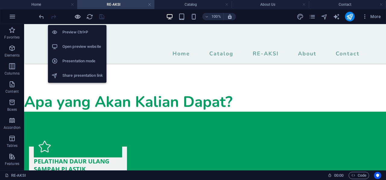
click at [75, 16] on icon "button" at bounding box center [77, 16] width 7 height 7
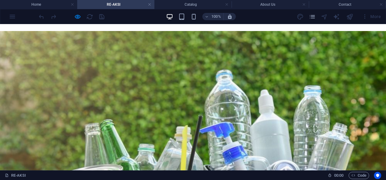
scroll to position [0, 0]
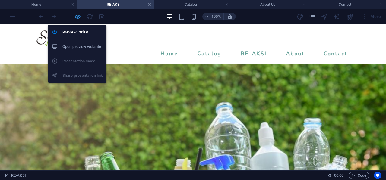
click at [76, 19] on icon "button" at bounding box center [77, 16] width 7 height 7
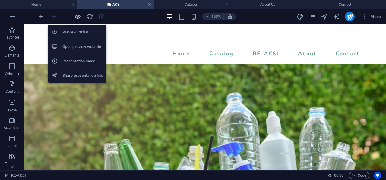
click at [78, 15] on icon "button" at bounding box center [77, 16] width 7 height 7
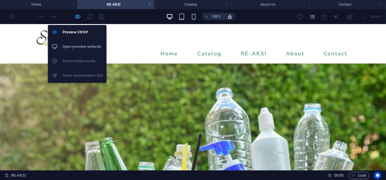
click at [78, 15] on icon "button" at bounding box center [77, 16] width 7 height 7
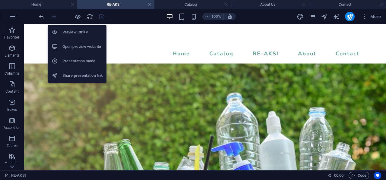
click at [83, 47] on h6 "Open preview website" at bounding box center [82, 46] width 40 height 7
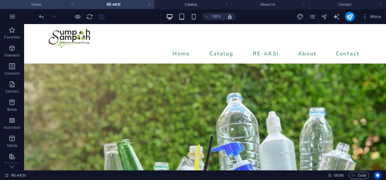
click at [42, 6] on h4 "Home" at bounding box center [38, 4] width 77 height 7
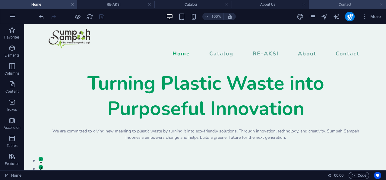
click at [356, 4] on h4 "Contact" at bounding box center [347, 4] width 77 height 7
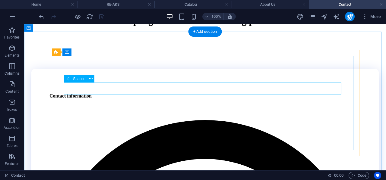
scroll to position [121, 0]
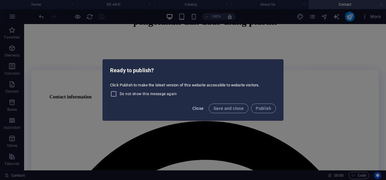
click at [199, 109] on span "Close" at bounding box center [197, 108] width 11 height 5
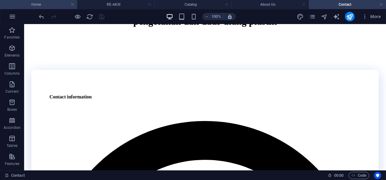
click at [55, 3] on h4 "Home" at bounding box center [38, 4] width 77 height 7
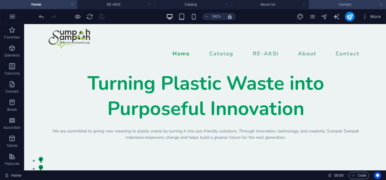
click at [334, 5] on h4 "Contact" at bounding box center [347, 4] width 77 height 7
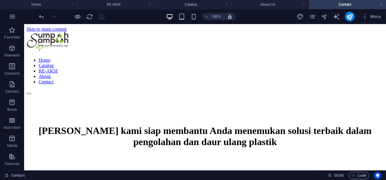
scroll to position [121, 0]
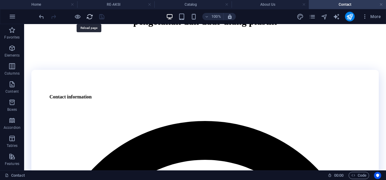
click at [87, 16] on icon "reload" at bounding box center [89, 16] width 7 height 7
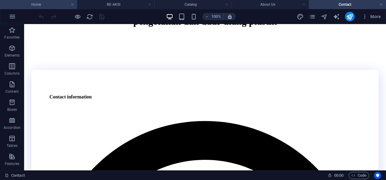
click at [54, 3] on h4 "Home" at bounding box center [38, 4] width 77 height 7
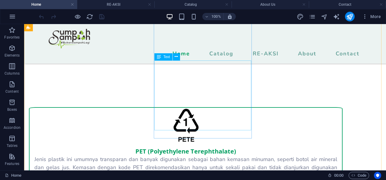
scroll to position [1056, 0]
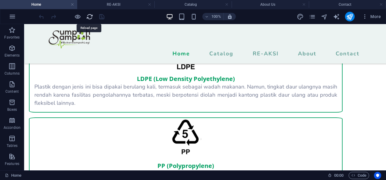
click at [88, 17] on icon "reload" at bounding box center [89, 16] width 7 height 7
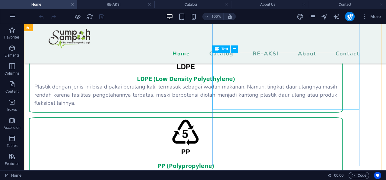
scroll to position [1058, 0]
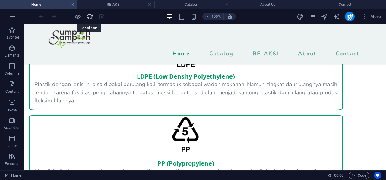
click at [89, 15] on icon "reload" at bounding box center [89, 16] width 7 height 7
